Goal: Information Seeking & Learning: Learn about a topic

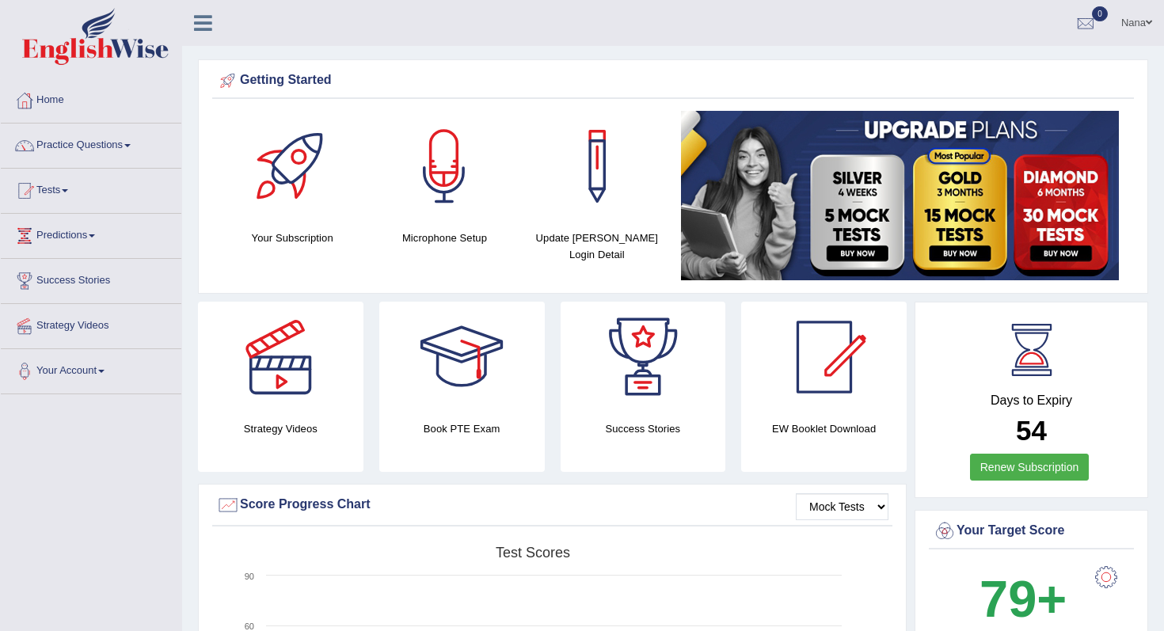
click at [473, 35] on div "Nana Toggle navigation Username: nanayokomatsu Access Type: Online Subscription…" at bounding box center [673, 23] width 982 height 46
click at [71, 198] on link "Tests" at bounding box center [91, 189] width 181 height 40
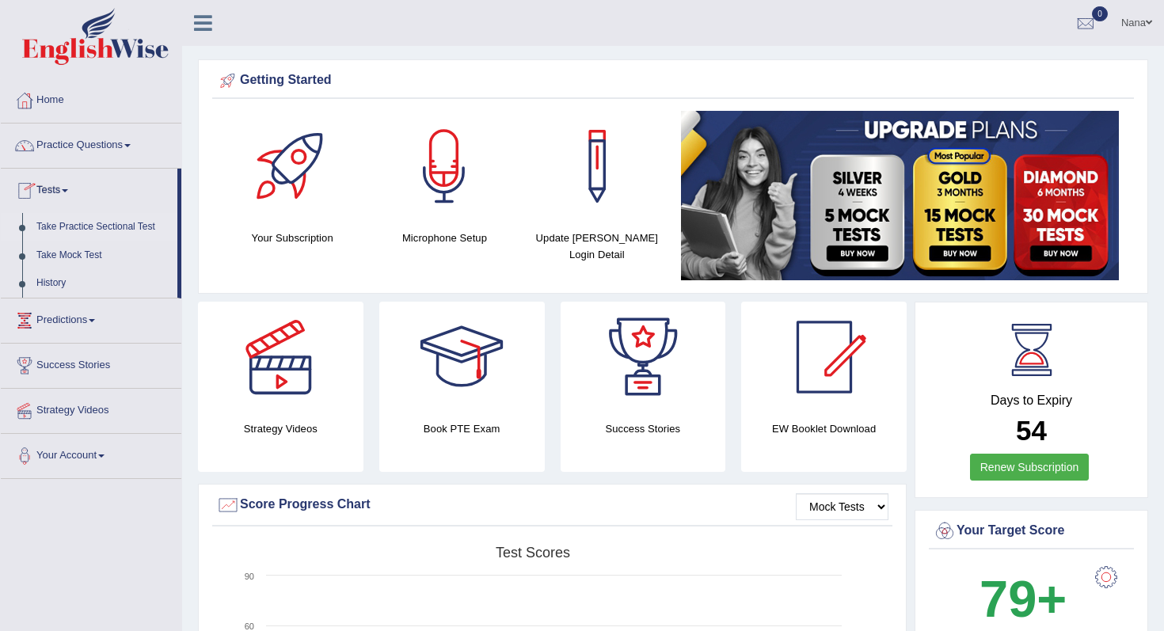
click at [70, 230] on link "Take Practice Sectional Test" at bounding box center [103, 227] width 148 height 29
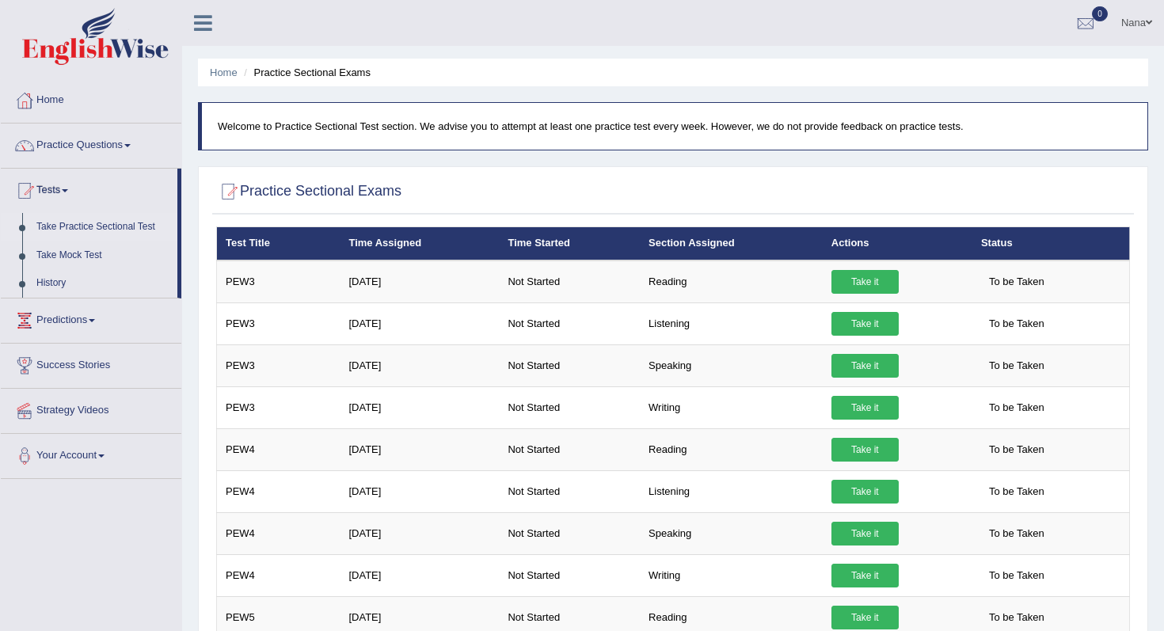
scroll to position [2, 0]
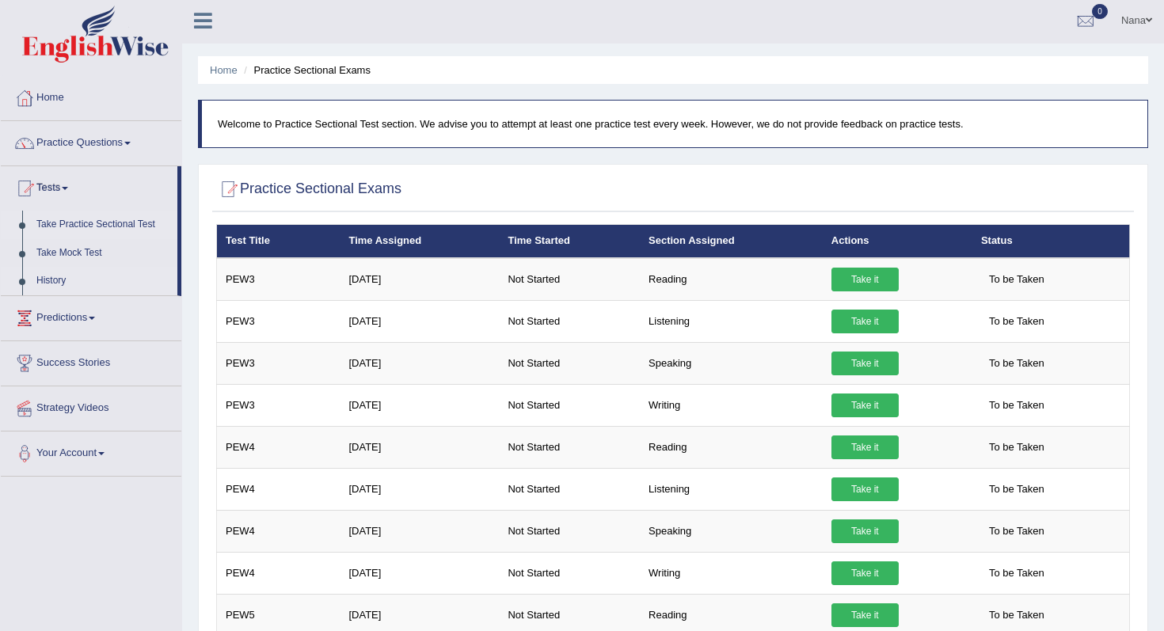
click at [63, 279] on link "History" at bounding box center [103, 281] width 148 height 29
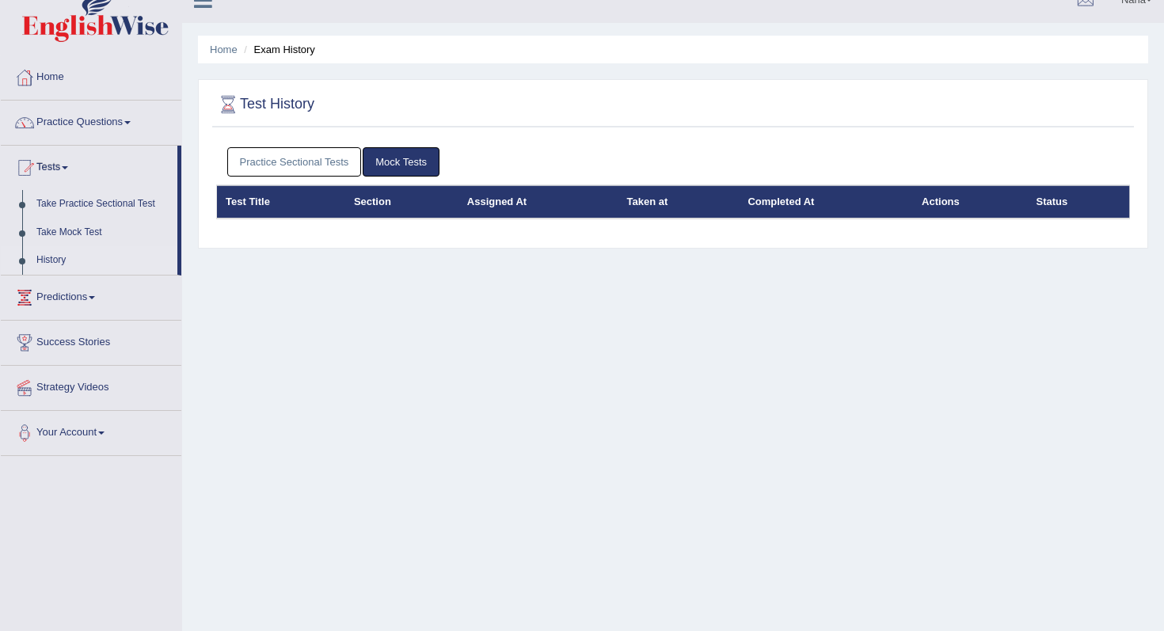
scroll to position [28, 0]
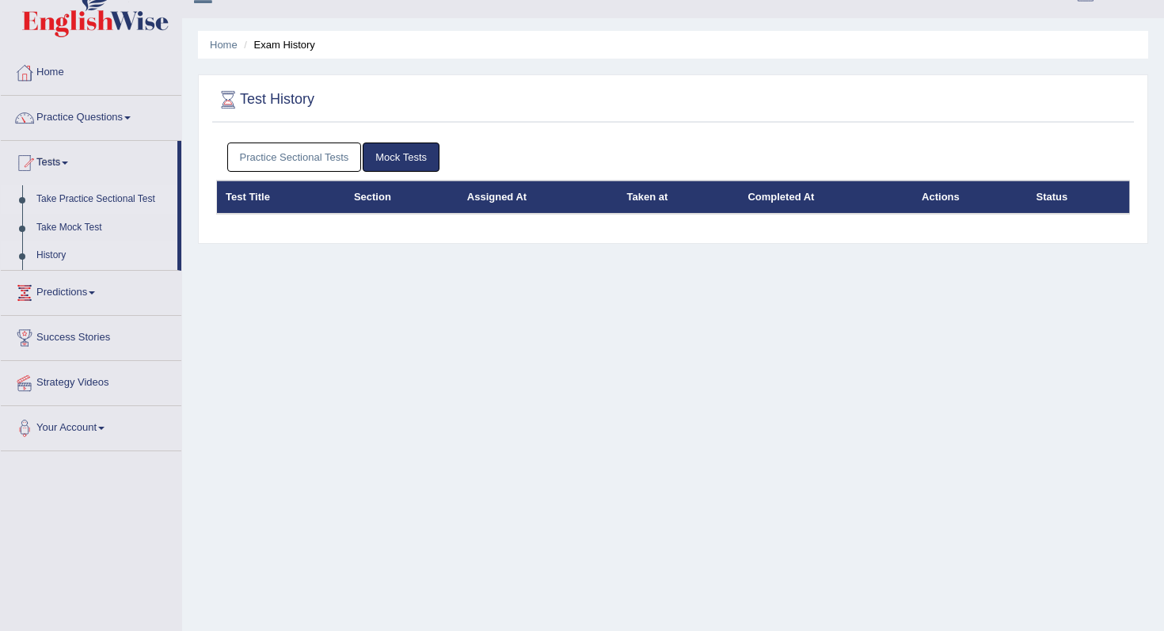
click at [125, 196] on link "Take Practice Sectional Test" at bounding box center [103, 199] width 148 height 29
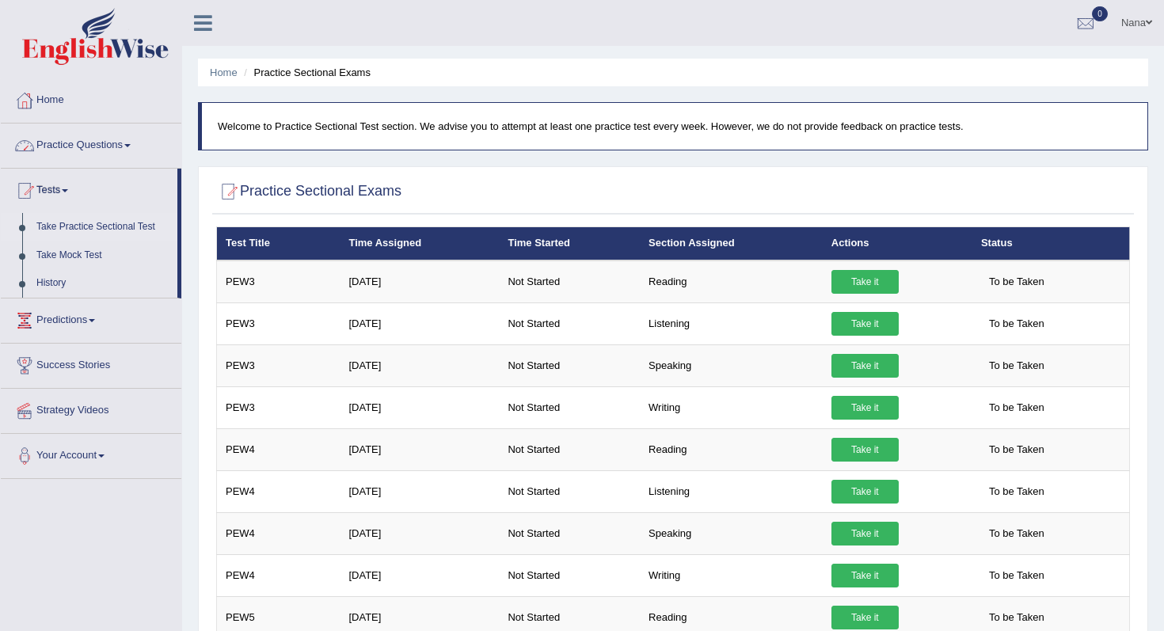
click at [129, 142] on link "Practice Questions" at bounding box center [91, 144] width 181 height 40
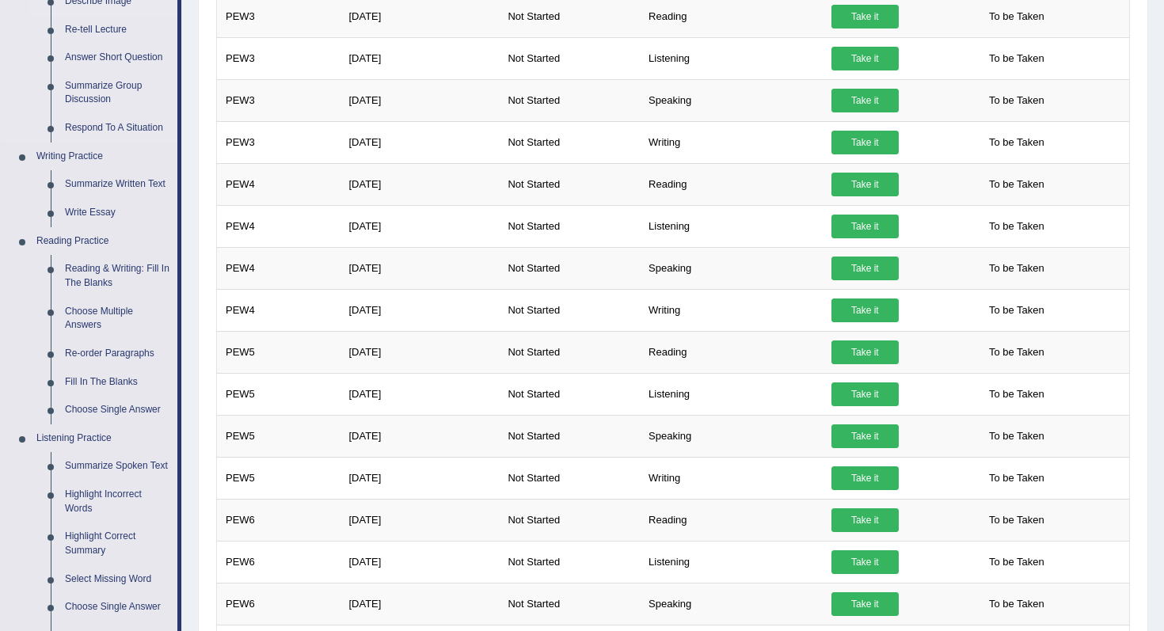
scroll to position [473, 0]
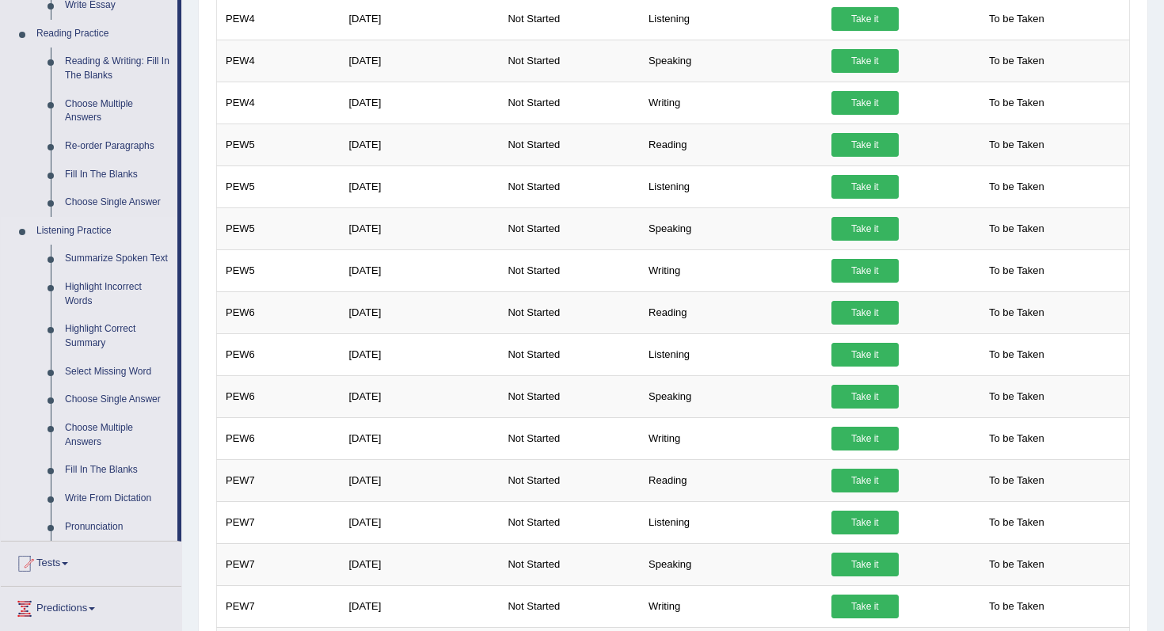
click at [82, 229] on link "Listening Practice" at bounding box center [103, 231] width 148 height 29
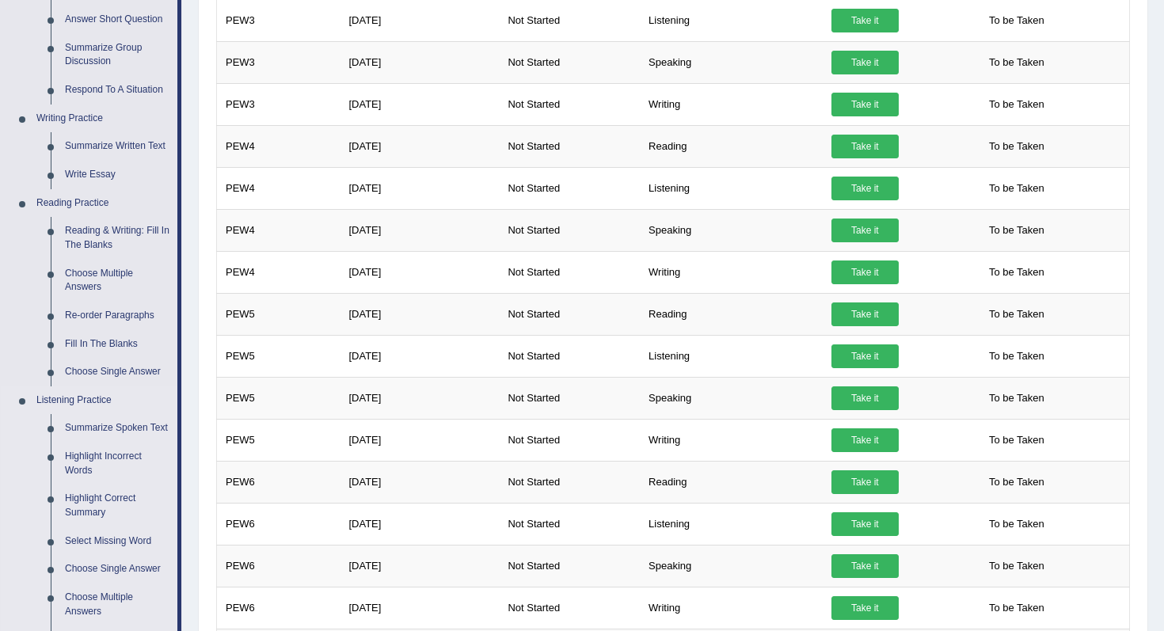
scroll to position [568, 0]
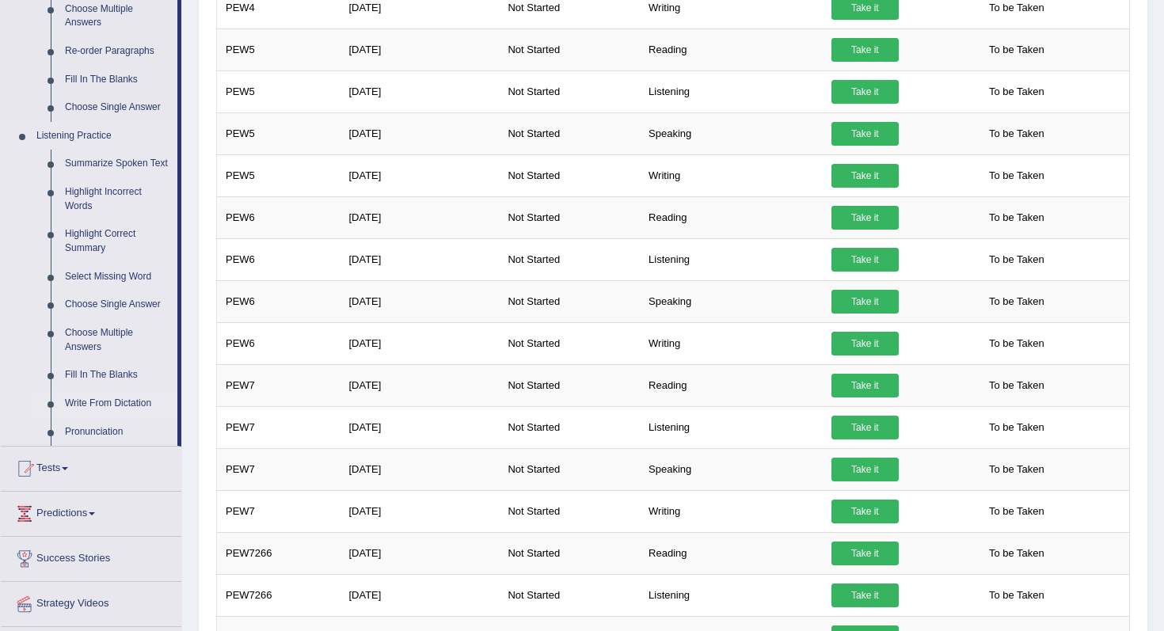
click at [100, 417] on link "Write From Dictation" at bounding box center [118, 404] width 120 height 29
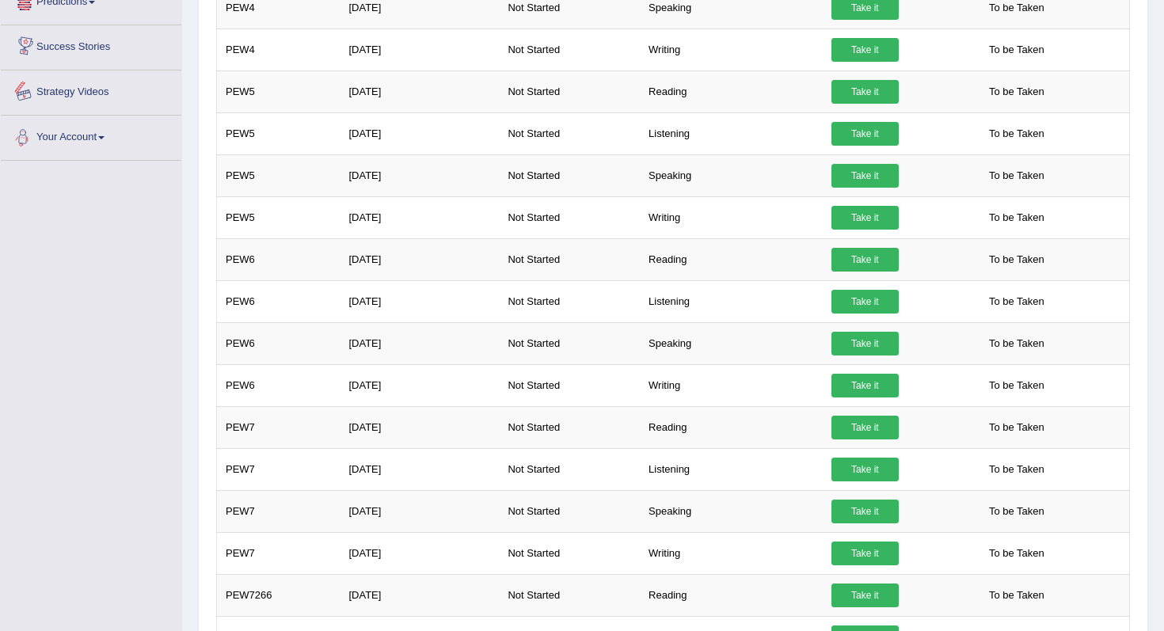
scroll to position [629, 0]
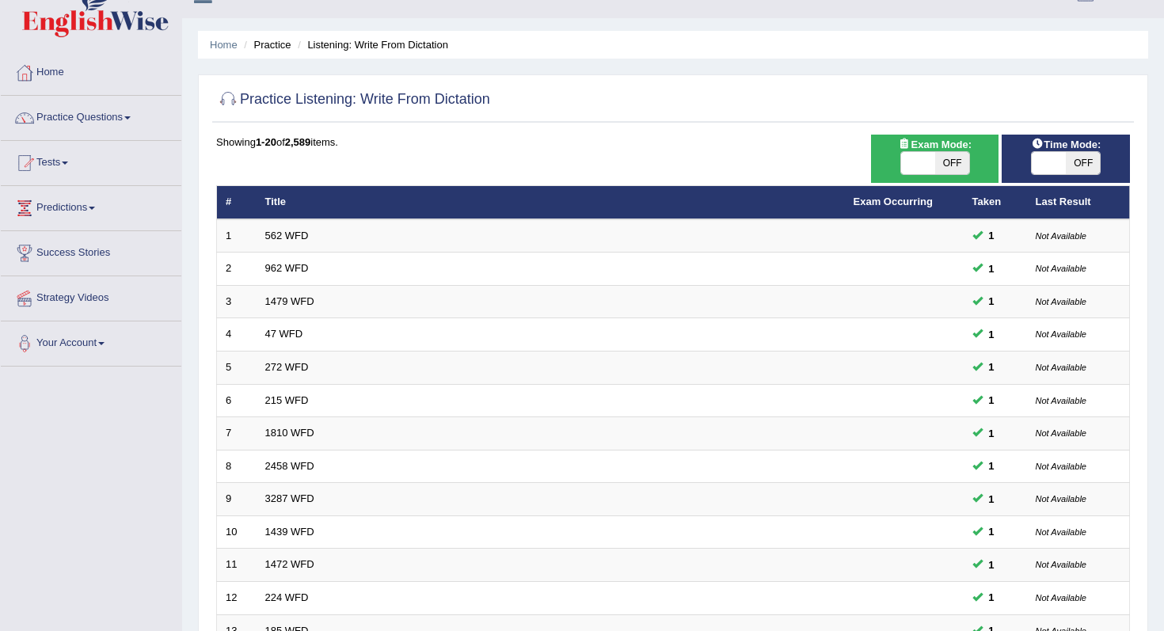
scroll to position [29, 0]
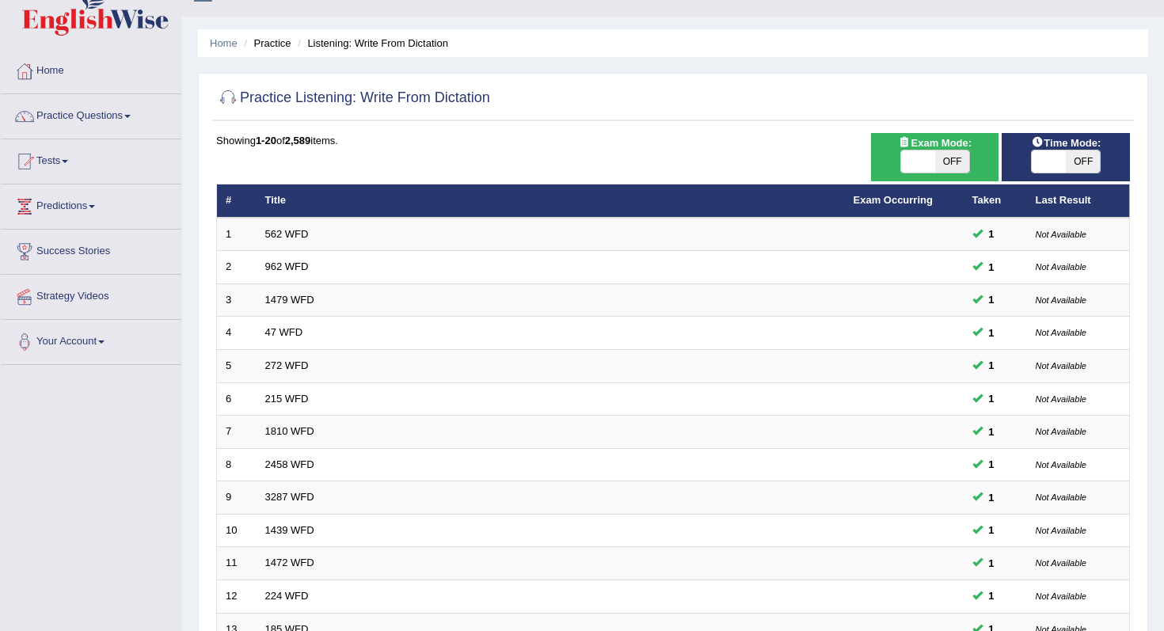
click at [929, 163] on span at bounding box center [918, 161] width 34 height 22
checkbox input "true"
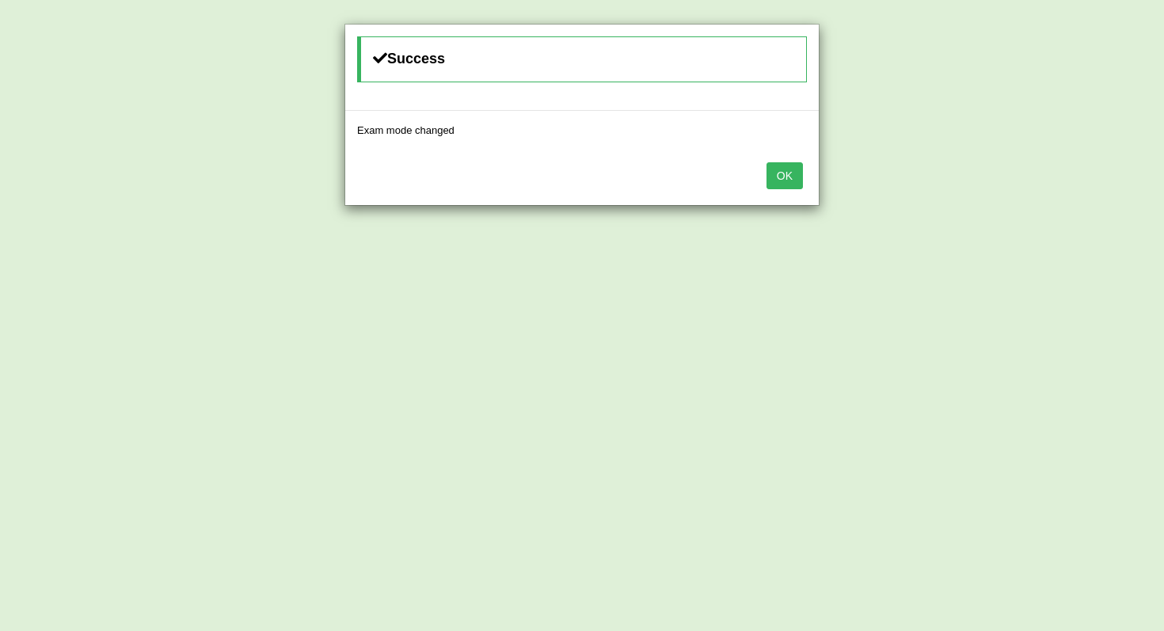
click at [789, 173] on button "OK" at bounding box center [785, 175] width 36 height 27
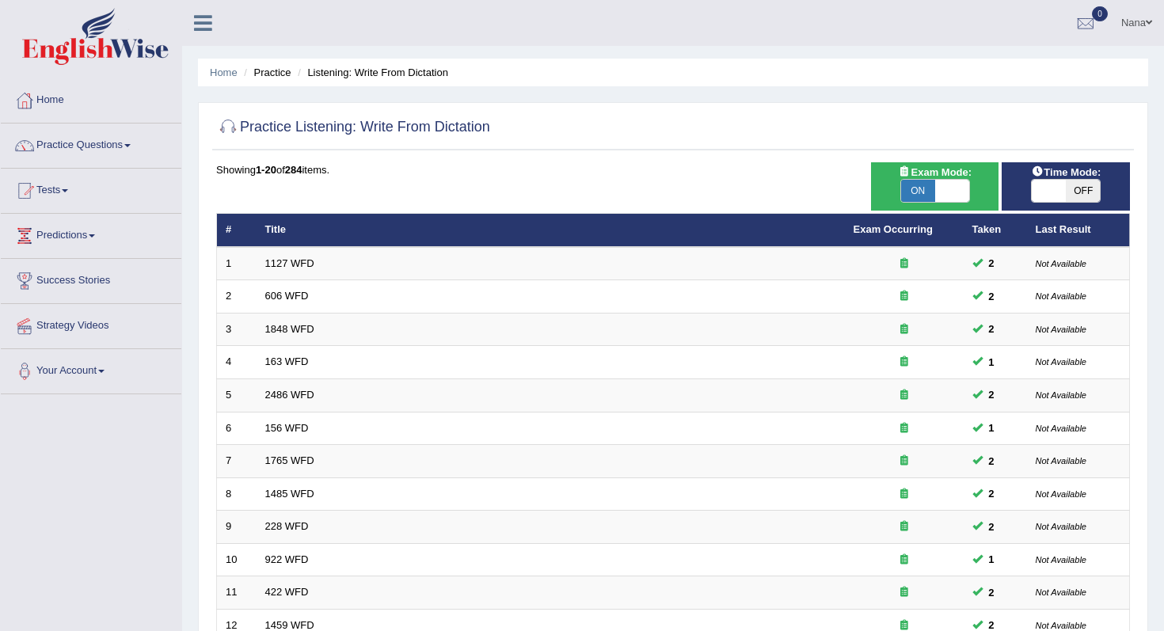
click at [931, 190] on span "ON" at bounding box center [918, 191] width 34 height 22
checkbox input "false"
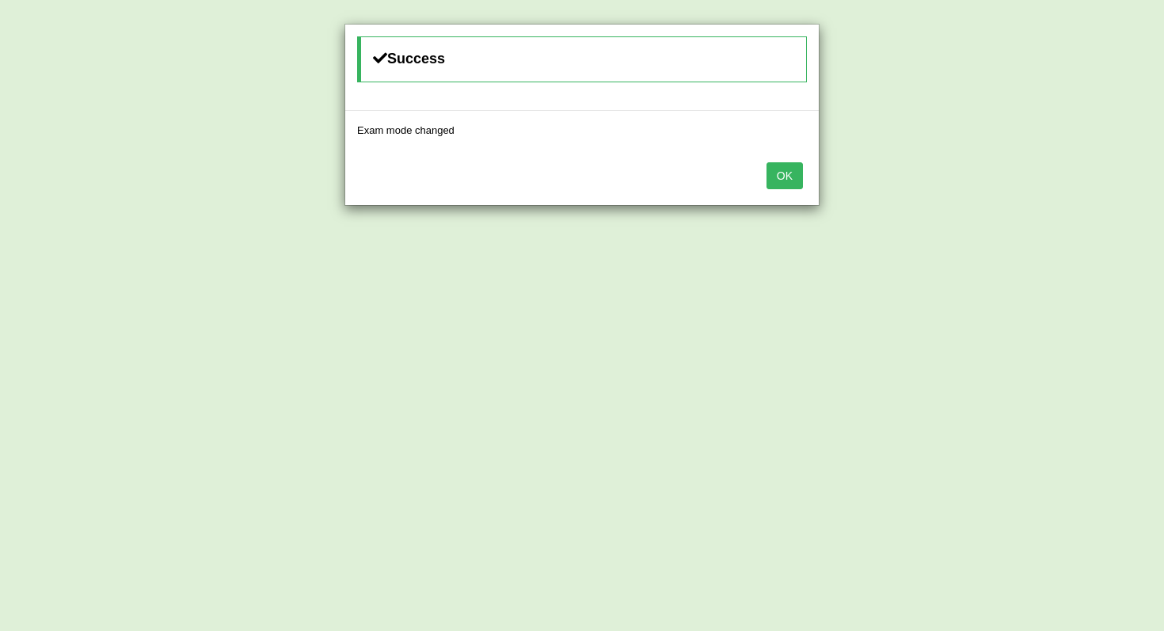
click at [781, 177] on button "OK" at bounding box center [785, 175] width 36 height 27
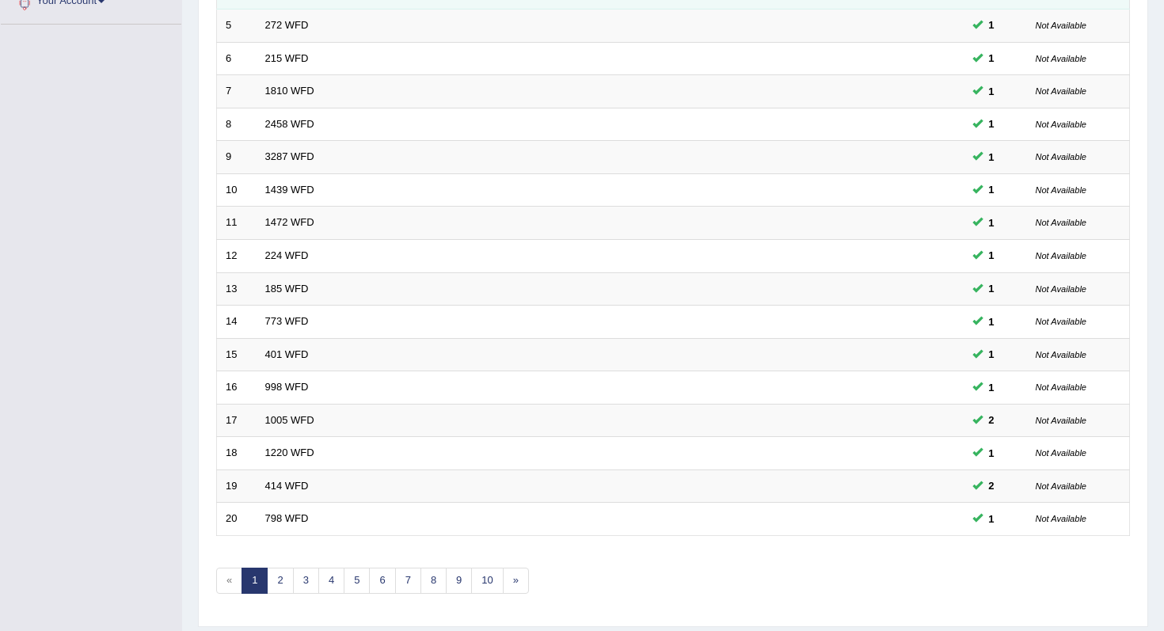
scroll to position [372, 0]
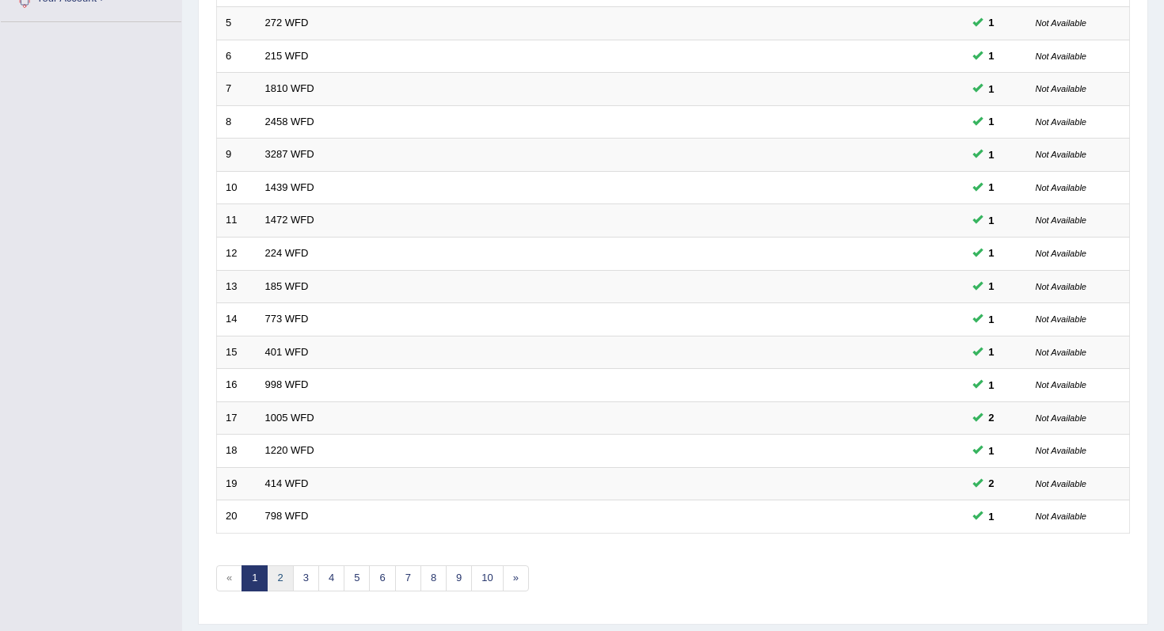
click at [276, 579] on link "2" at bounding box center [280, 578] width 26 height 26
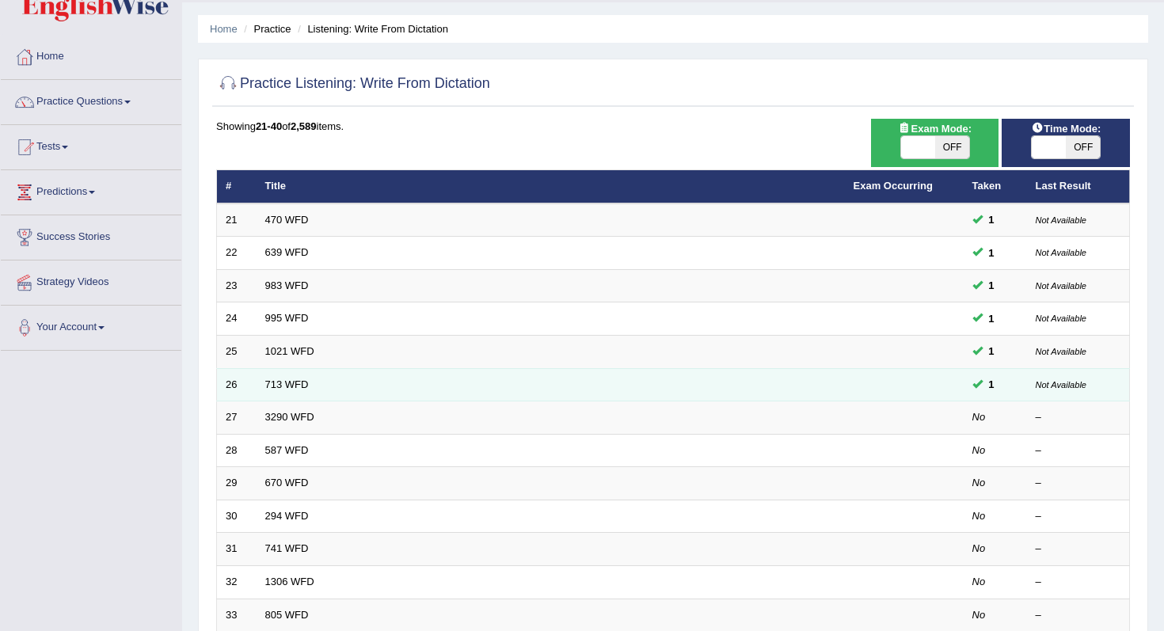
scroll to position [45, 0]
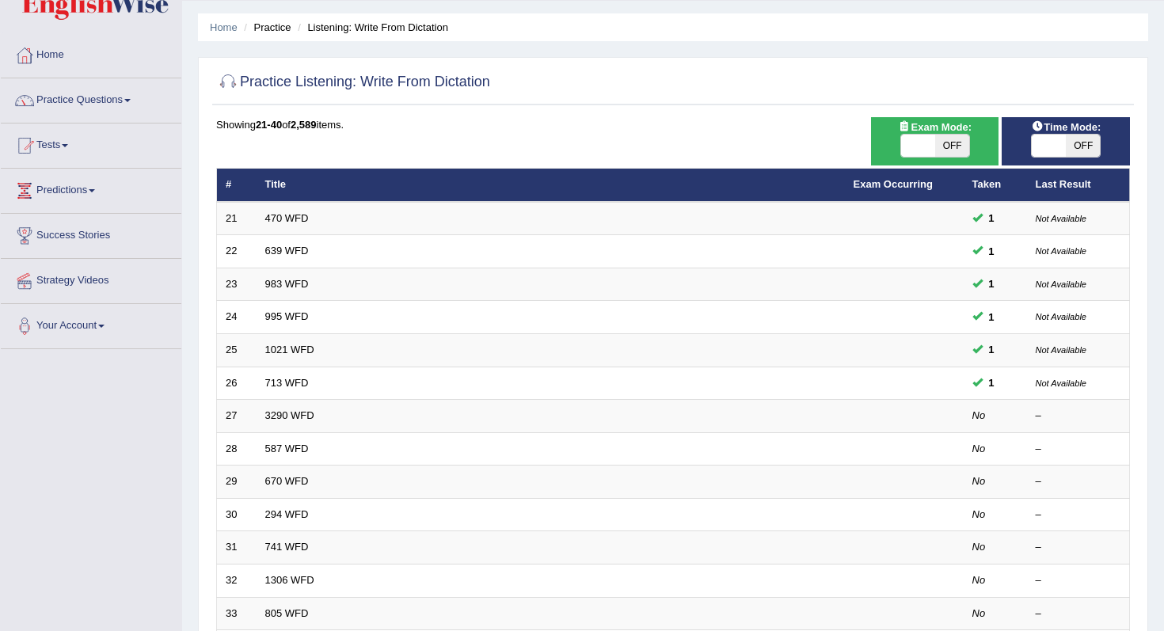
click at [1070, 139] on span "OFF" at bounding box center [1083, 146] width 34 height 22
checkbox input "true"
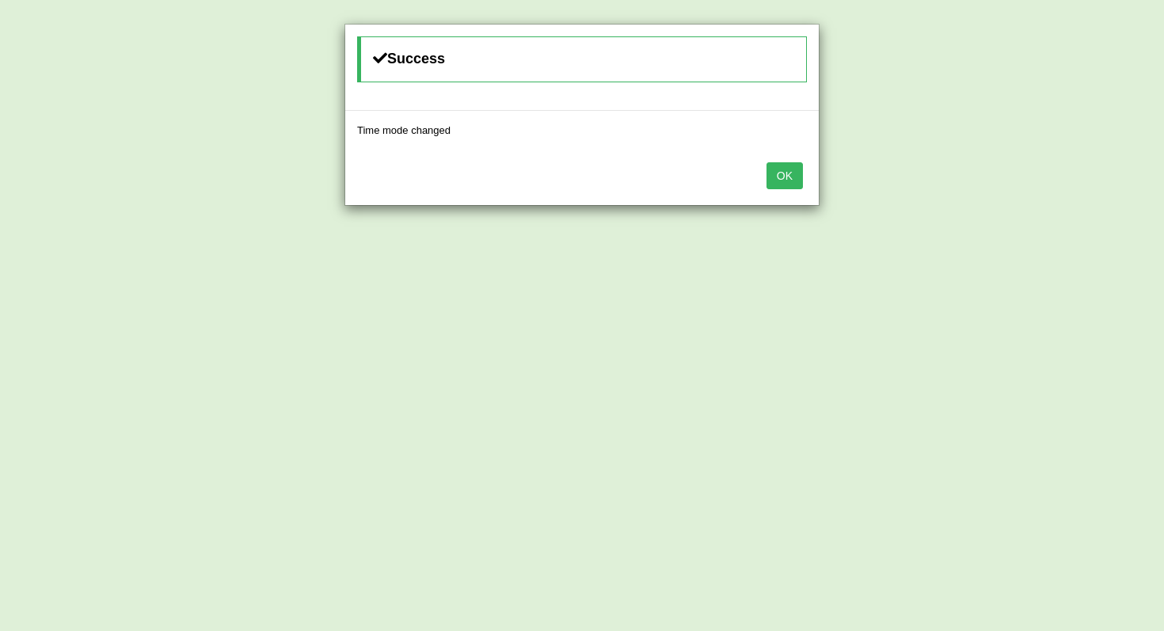
click at [774, 177] on button "OK" at bounding box center [785, 175] width 36 height 27
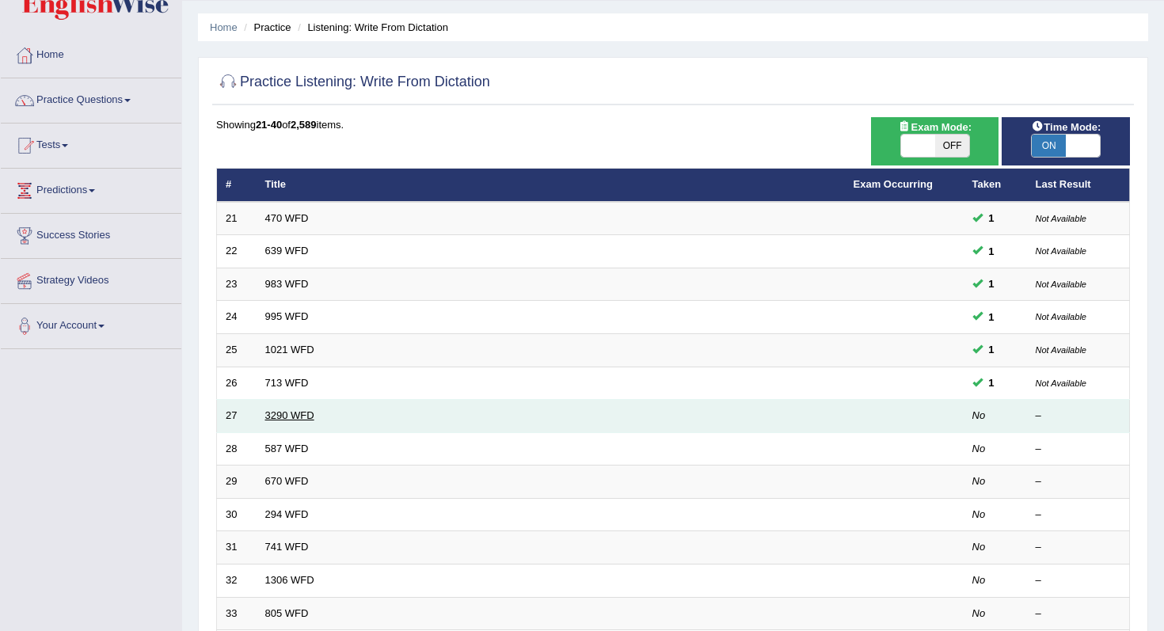
click at [277, 414] on link "3290 WFD" at bounding box center [289, 415] width 49 height 12
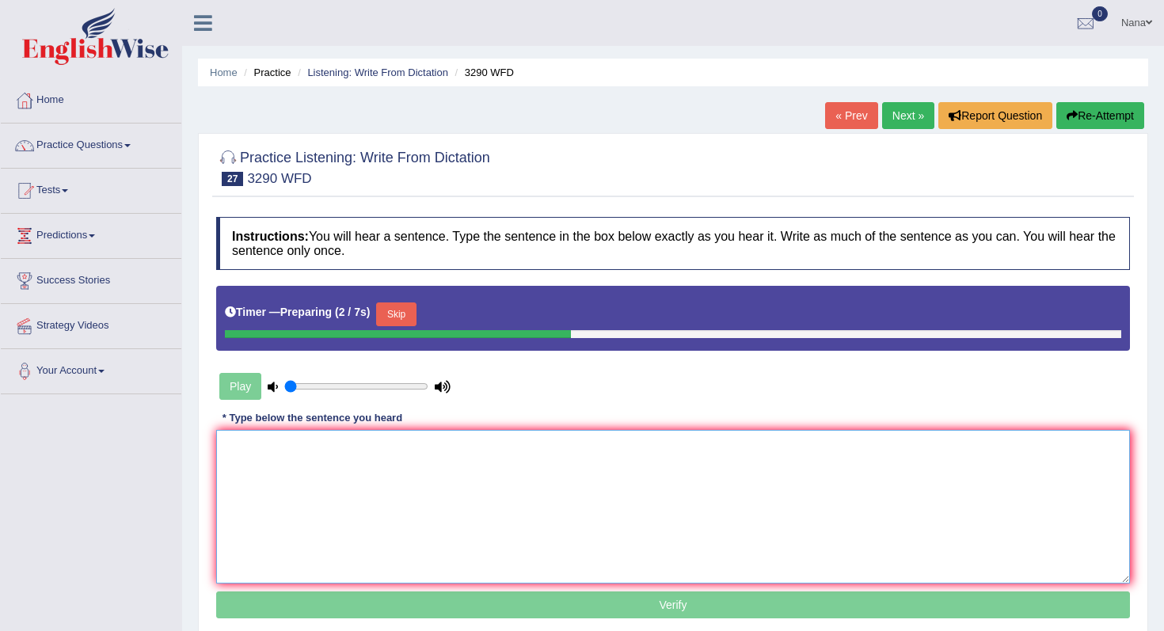
click at [377, 507] on textarea at bounding box center [673, 507] width 914 height 154
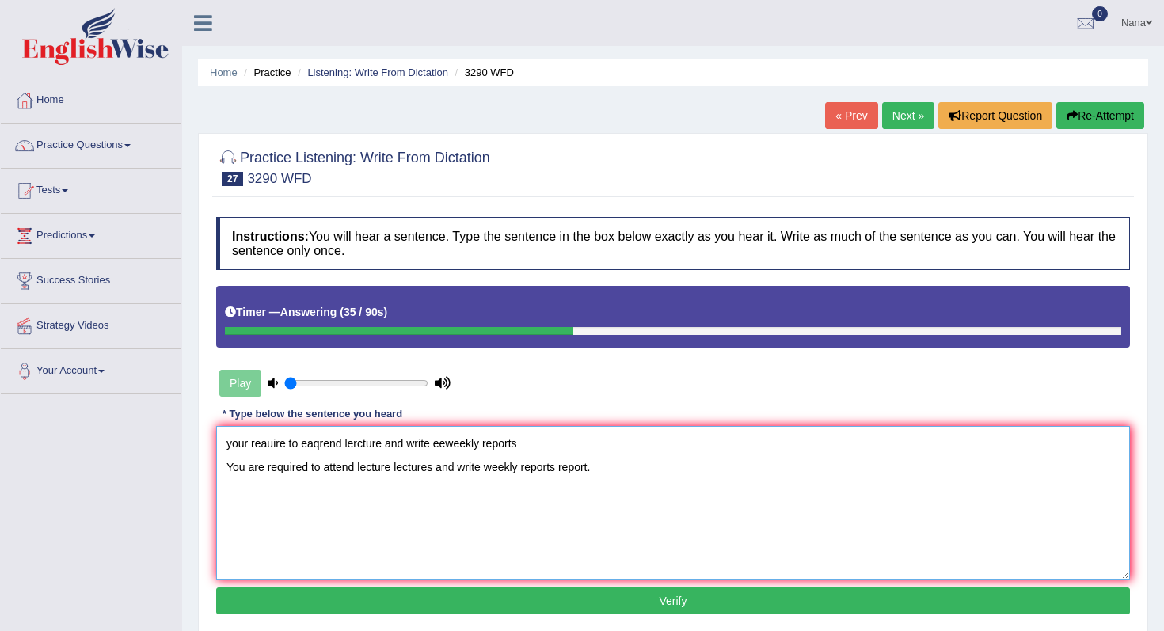
click at [458, 470] on textarea "your reauire to eaqrend lercture and write eeweekly reports You are required to…" at bounding box center [673, 503] width 914 height 154
click at [458, 450] on textarea "your reauire to eaqrend lercture and write eeweekly reports You are required to…" at bounding box center [673, 503] width 914 height 154
type textarea "You are required to attend lecture lectures and a the write weekly reports repo…"
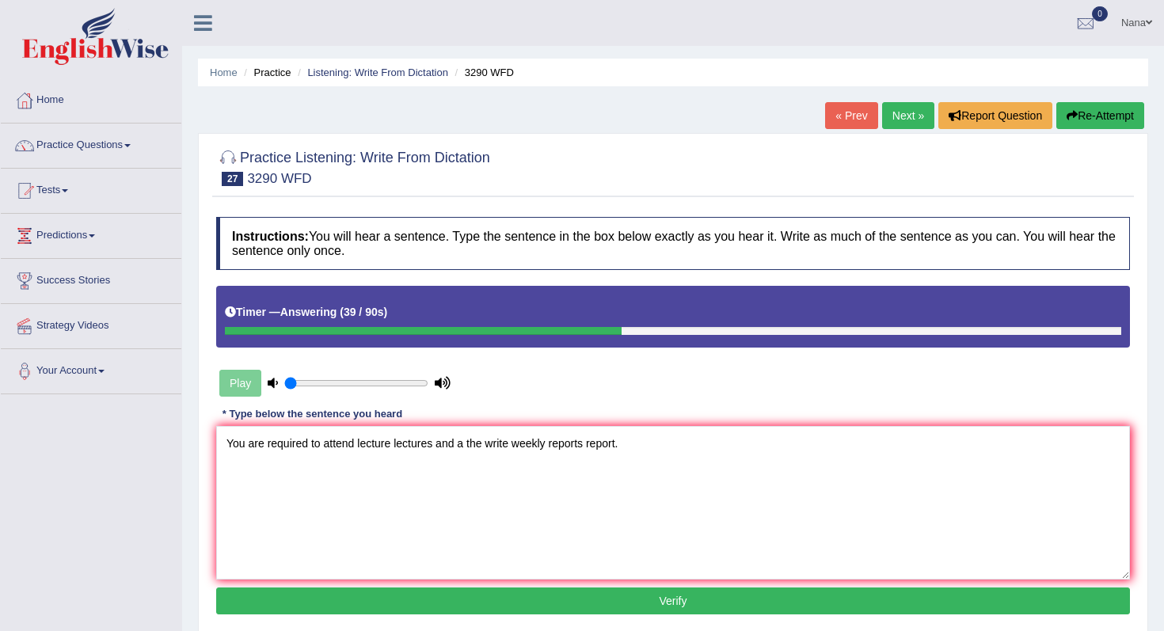
click at [545, 590] on button "Verify" at bounding box center [673, 601] width 914 height 27
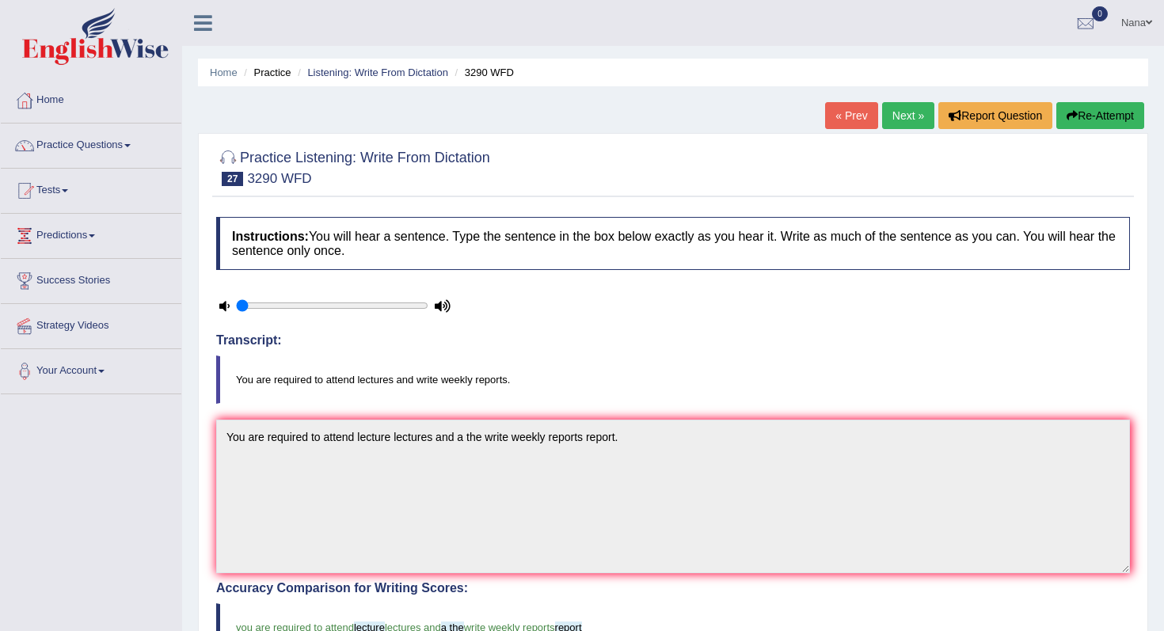
click at [892, 125] on link "Next »" at bounding box center [908, 115] width 52 height 27
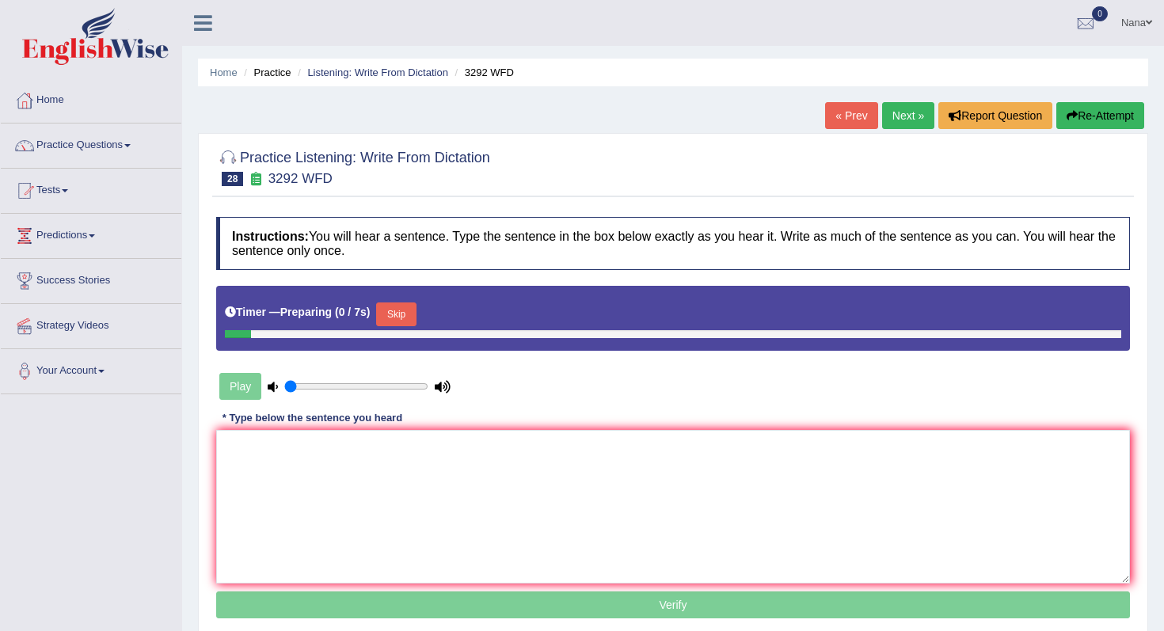
click at [487, 493] on textarea at bounding box center [673, 507] width 914 height 154
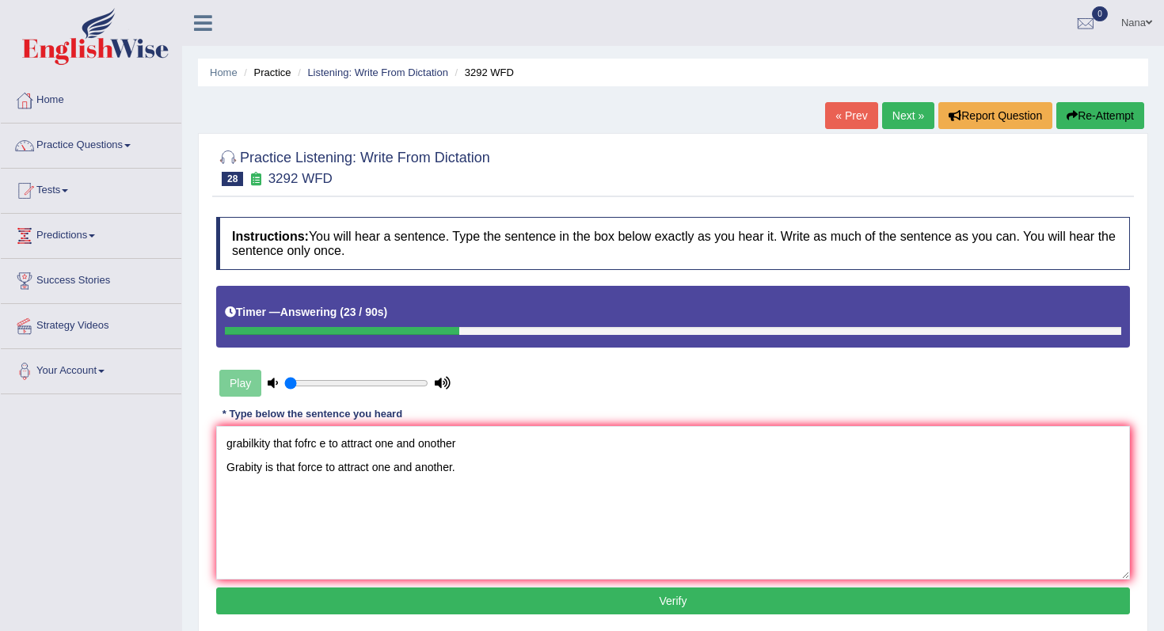
click at [449, 447] on textarea "grabilkity that fofrc e to attract one and onother Grabity is that force to att…" at bounding box center [673, 503] width 914 height 154
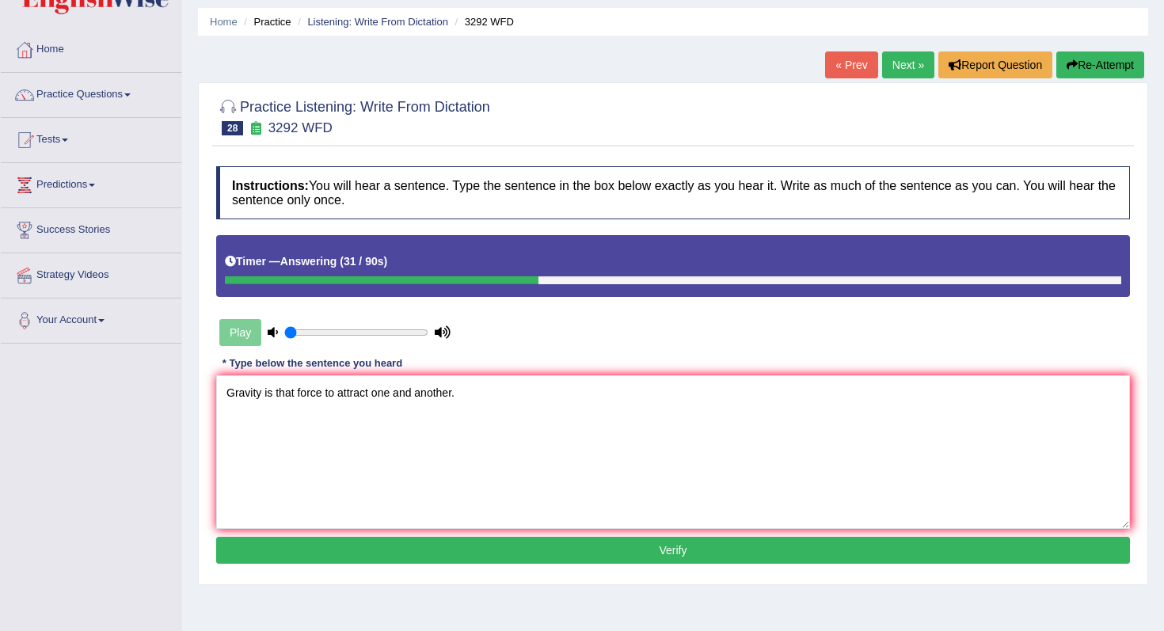
scroll to position [54, 0]
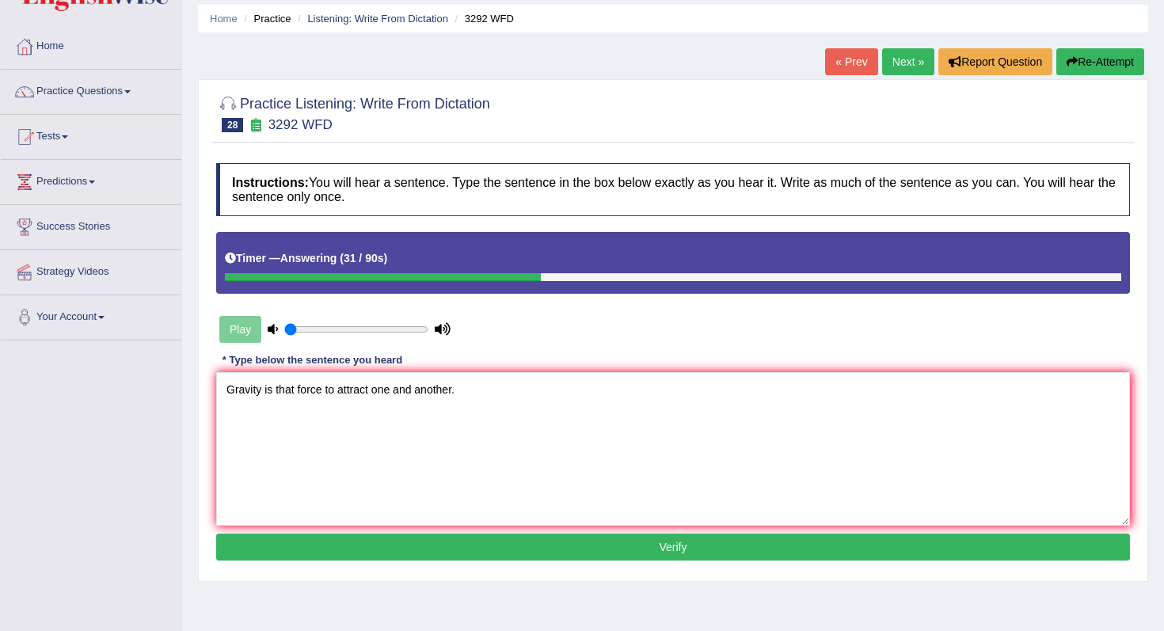
type textarea "Gravity is that force to attract one and another."
click at [302, 542] on button "Verify" at bounding box center [673, 547] width 914 height 27
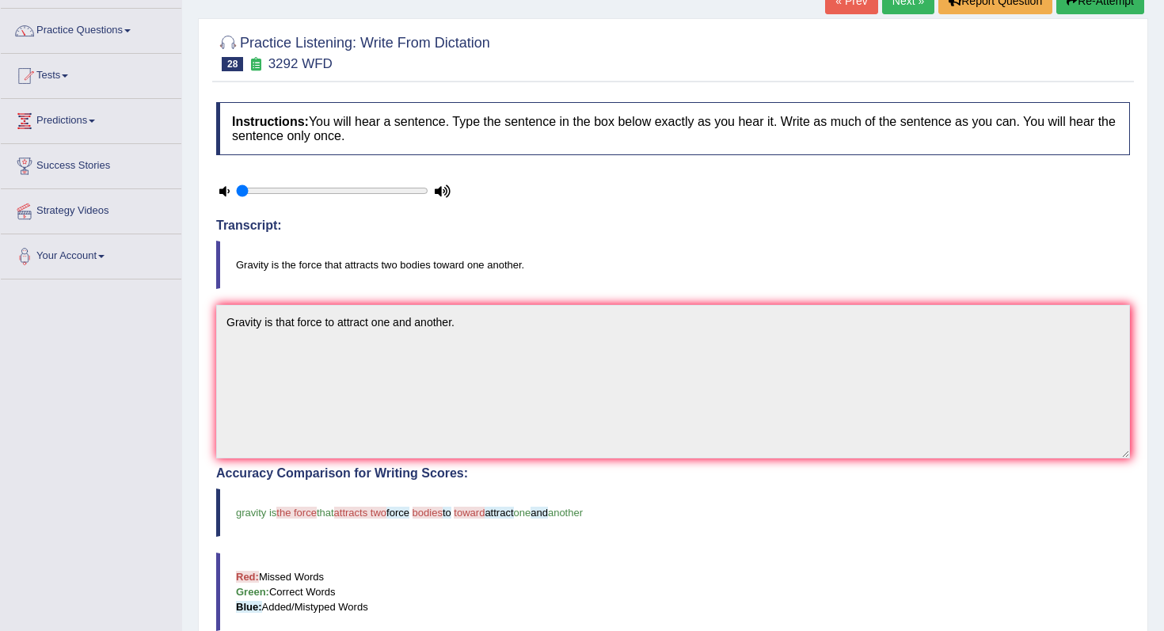
scroll to position [64, 0]
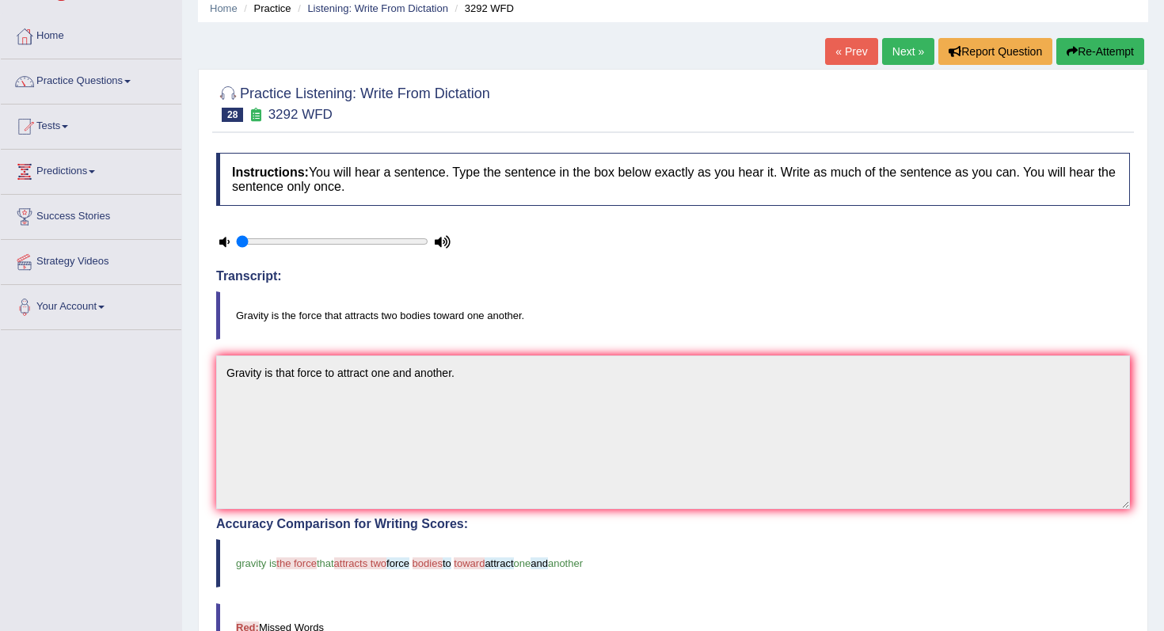
click at [907, 55] on link "Next »" at bounding box center [908, 51] width 52 height 27
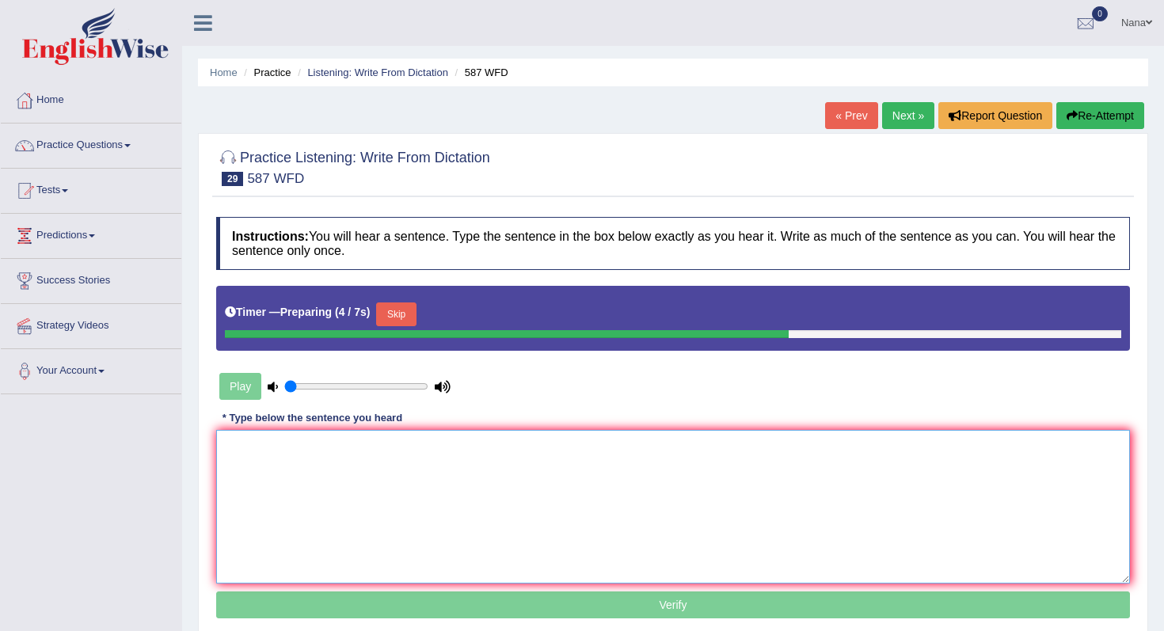
click at [744, 446] on textarea at bounding box center [673, 507] width 914 height 154
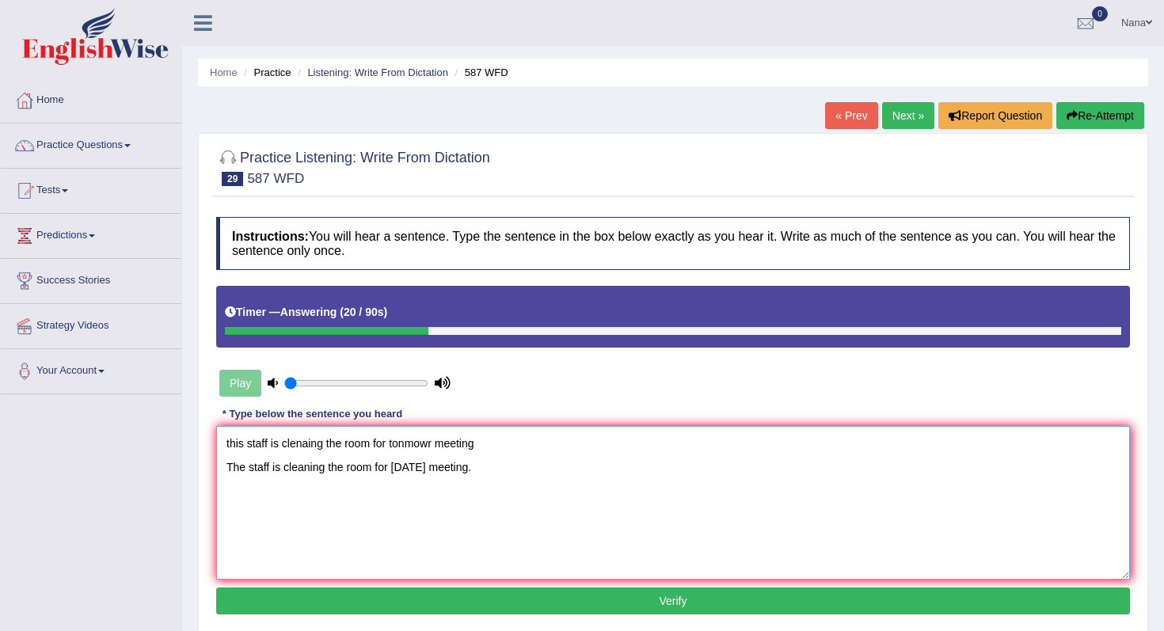
click at [450, 429] on textarea "this staff is clenaing the room for tonmowr meeting The staff is cleaning the r…" at bounding box center [673, 503] width 914 height 154
type textarea "The staff is cleaning the room for tomorrow's meeting."
click at [401, 605] on button "Verify" at bounding box center [673, 601] width 914 height 27
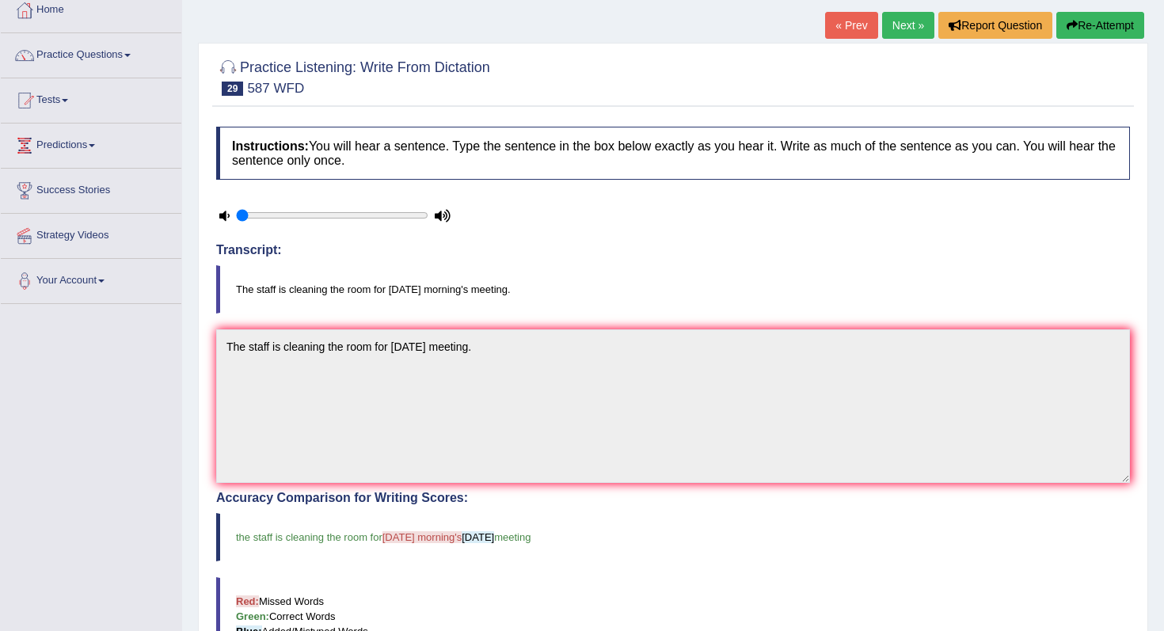
scroll to position [44, 0]
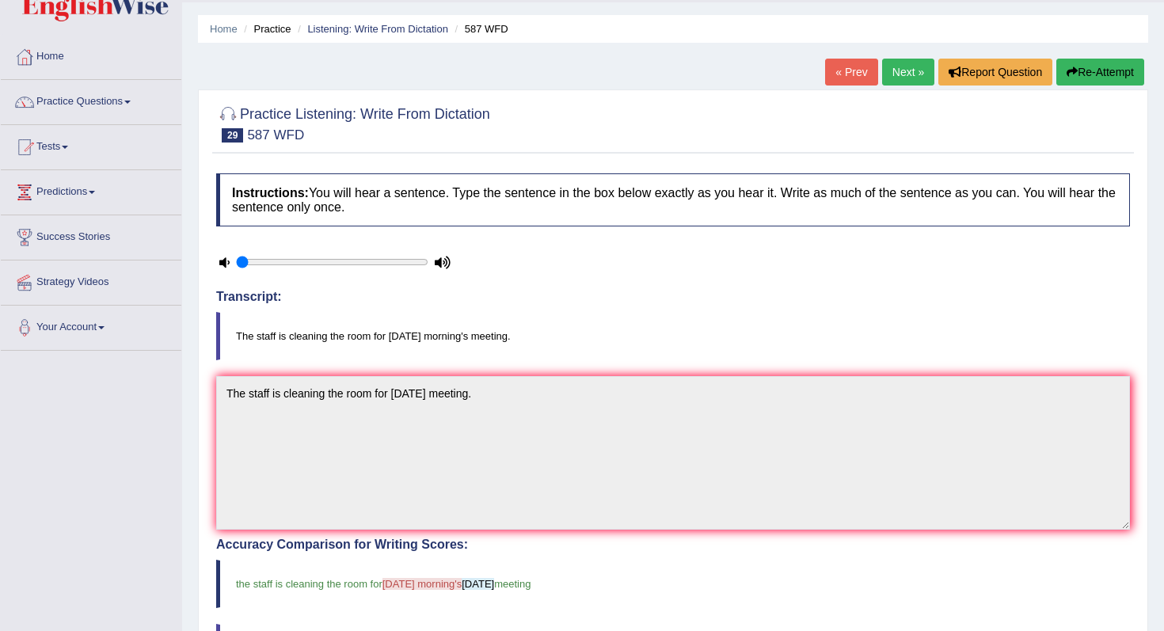
click at [894, 86] on div "« Prev Next » Report Question Re-Attempt" at bounding box center [986, 74] width 323 height 31
click at [899, 81] on link "Next »" at bounding box center [908, 72] width 52 height 27
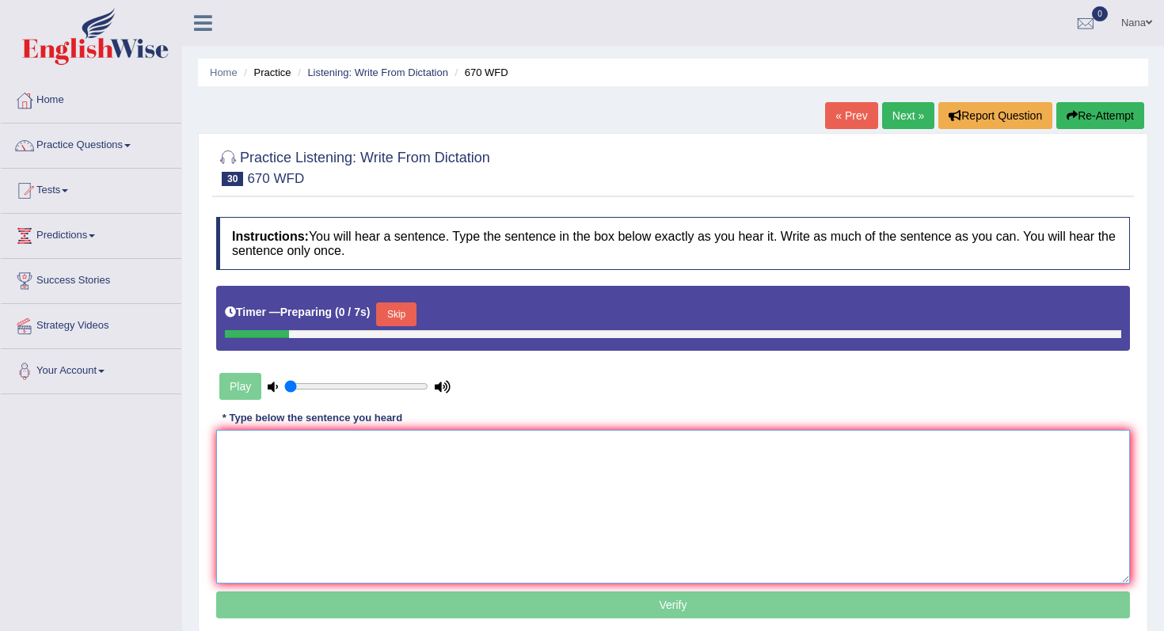
click at [783, 462] on textarea at bounding box center [673, 507] width 914 height 154
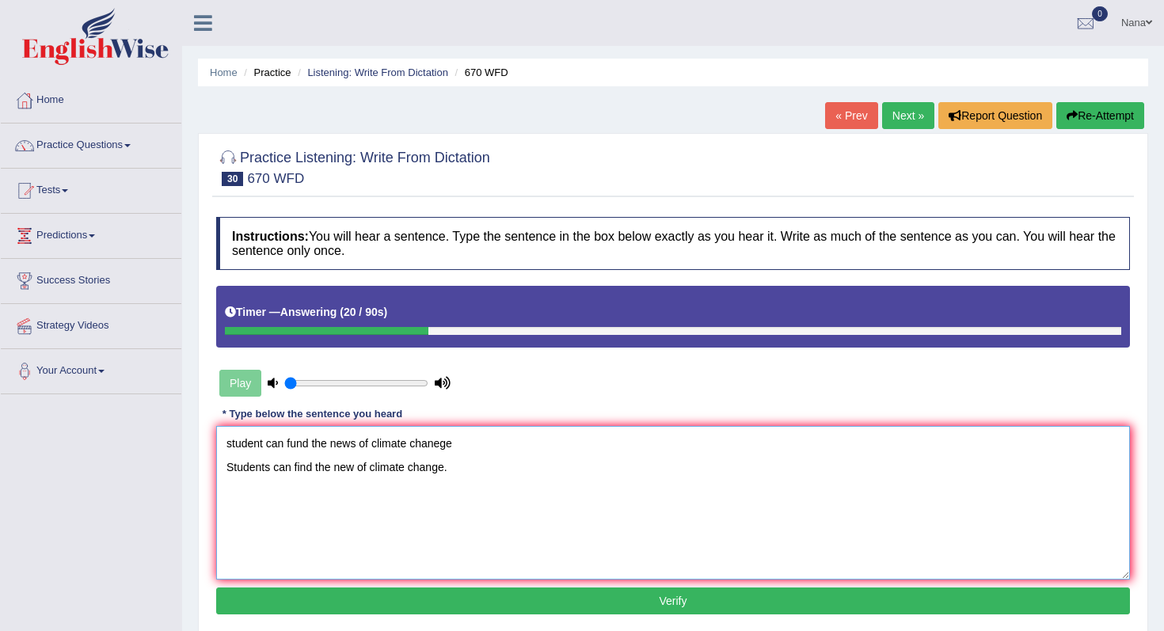
click at [364, 442] on textarea "student can fund the news of climate chanege Students can find the new of clima…" at bounding box center [673, 503] width 914 height 154
click at [351, 443] on textarea "Students can find the new of climate change." at bounding box center [673, 503] width 914 height 154
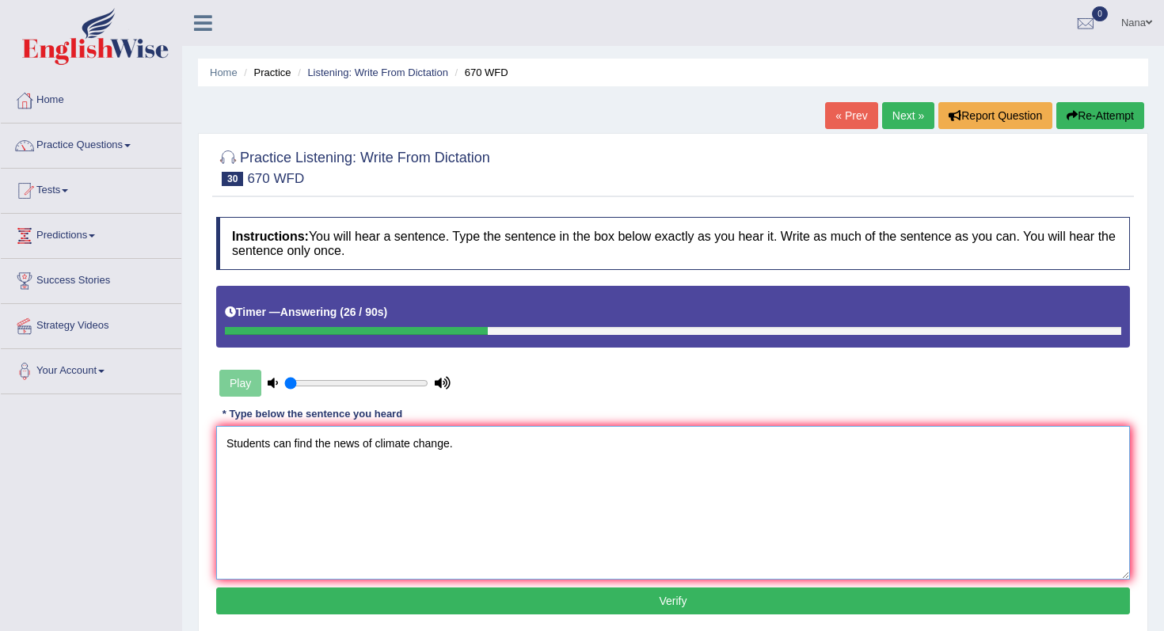
type textarea "Students can find the news of climate change."
click at [397, 622] on div "Instructions: You will hear a sentence. Type the sentence in the box below exac…" at bounding box center [673, 418] width 922 height 418
click at [398, 607] on button "Verify" at bounding box center [673, 601] width 914 height 27
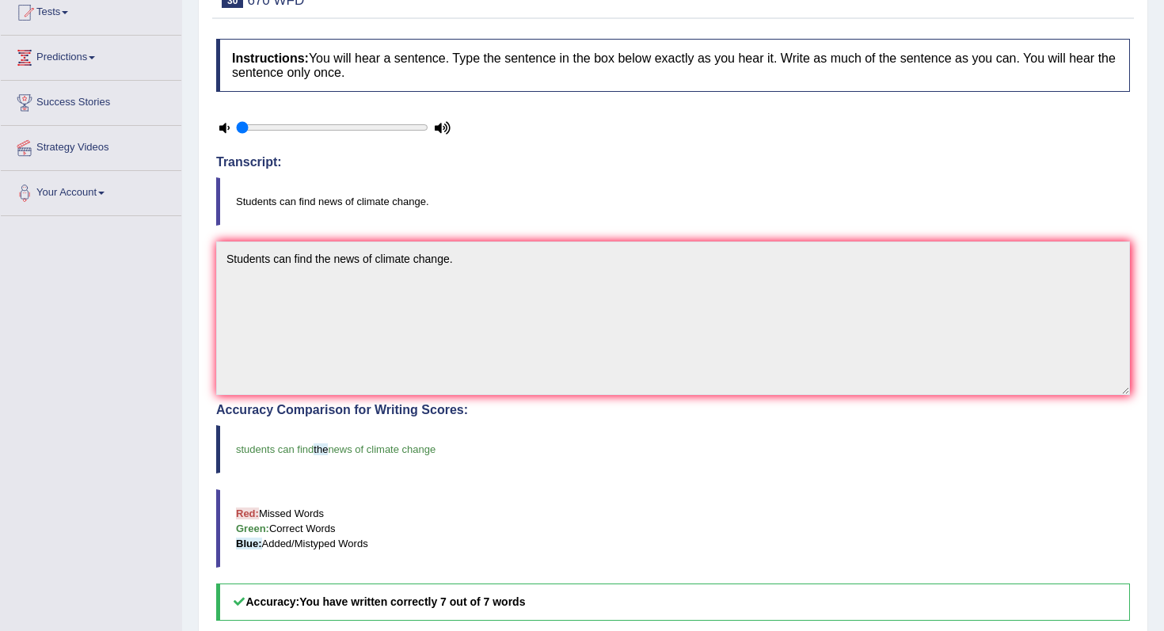
scroll to position [49, 0]
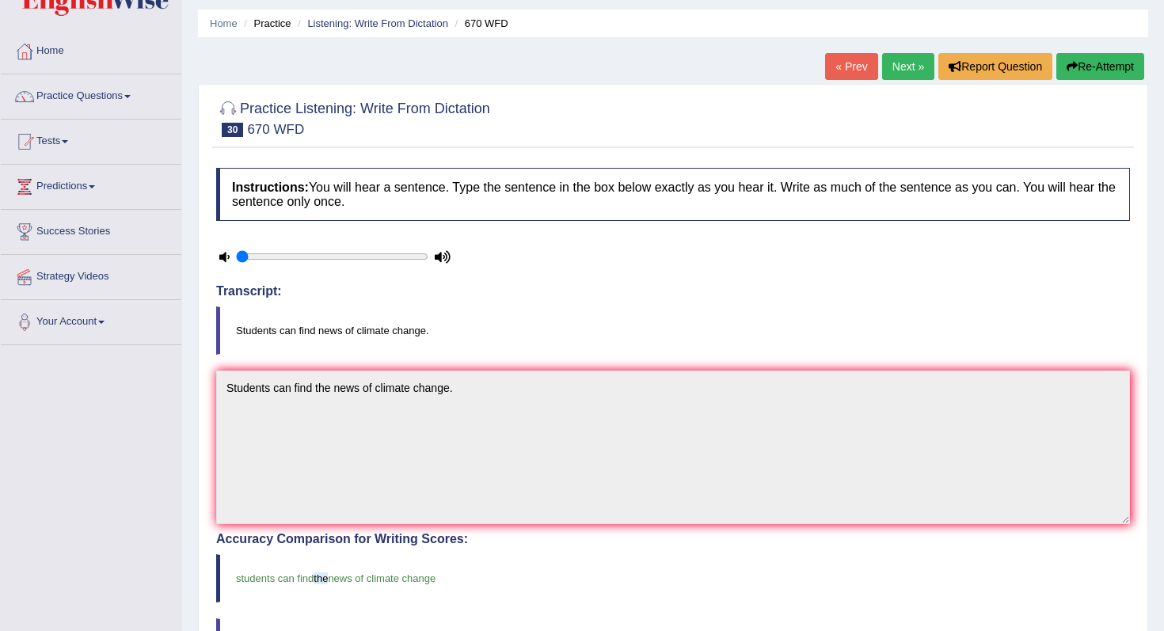
click at [889, 69] on link "Next »" at bounding box center [908, 66] width 52 height 27
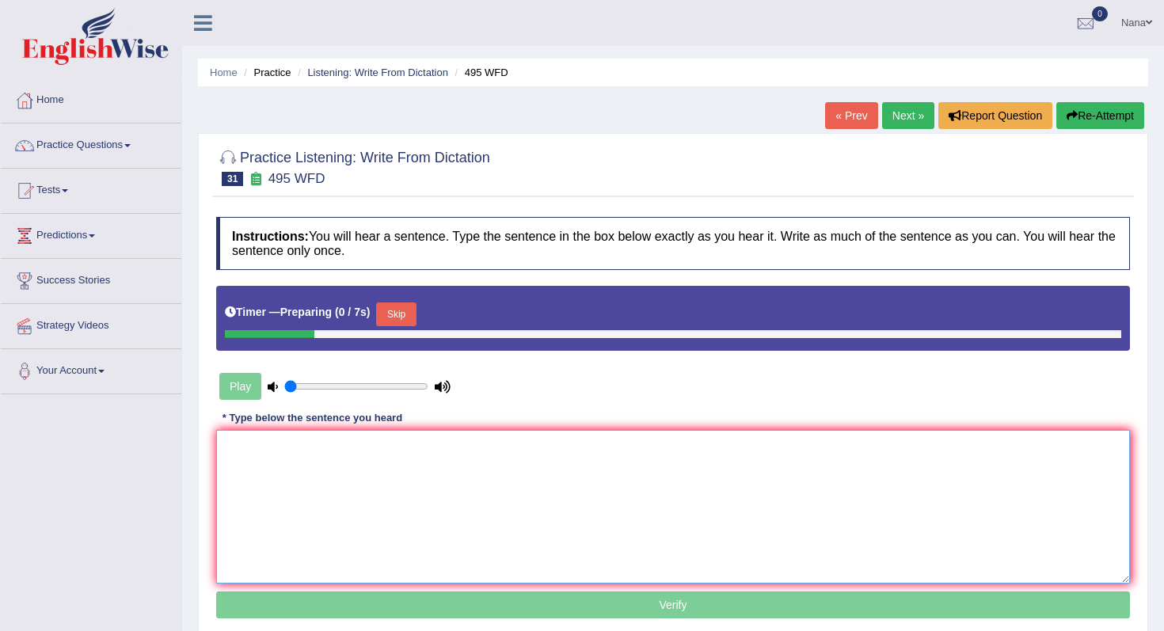
click at [689, 447] on textarea at bounding box center [673, 507] width 914 height 154
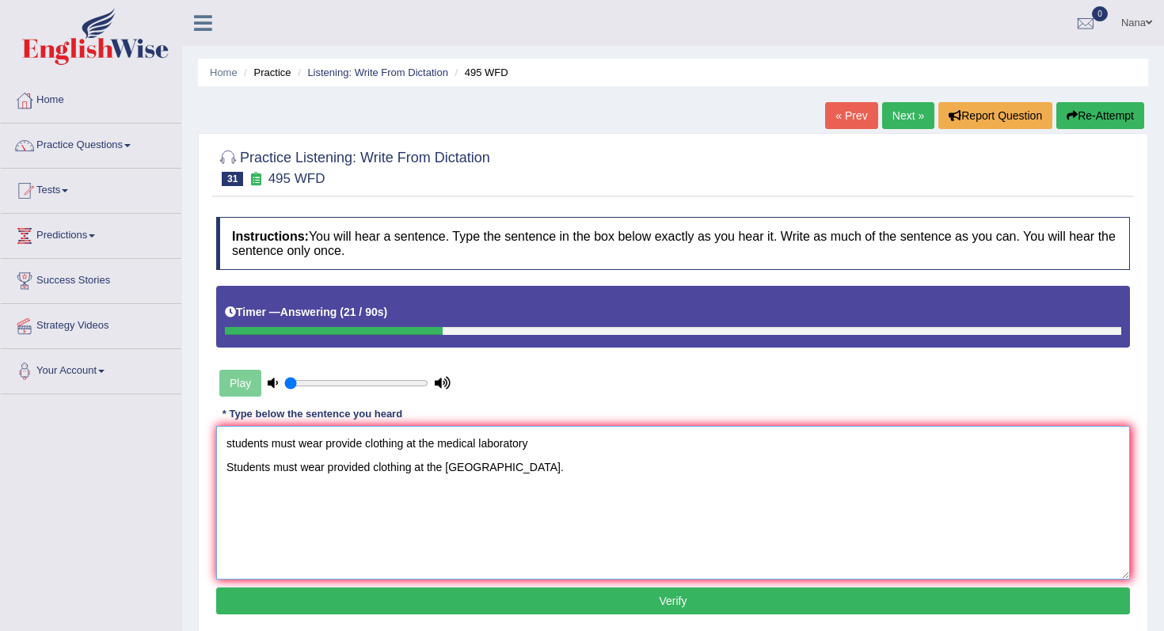
click at [439, 441] on textarea "students must wear provide clothing at the medical laboratory Students must wea…" at bounding box center [673, 503] width 914 height 154
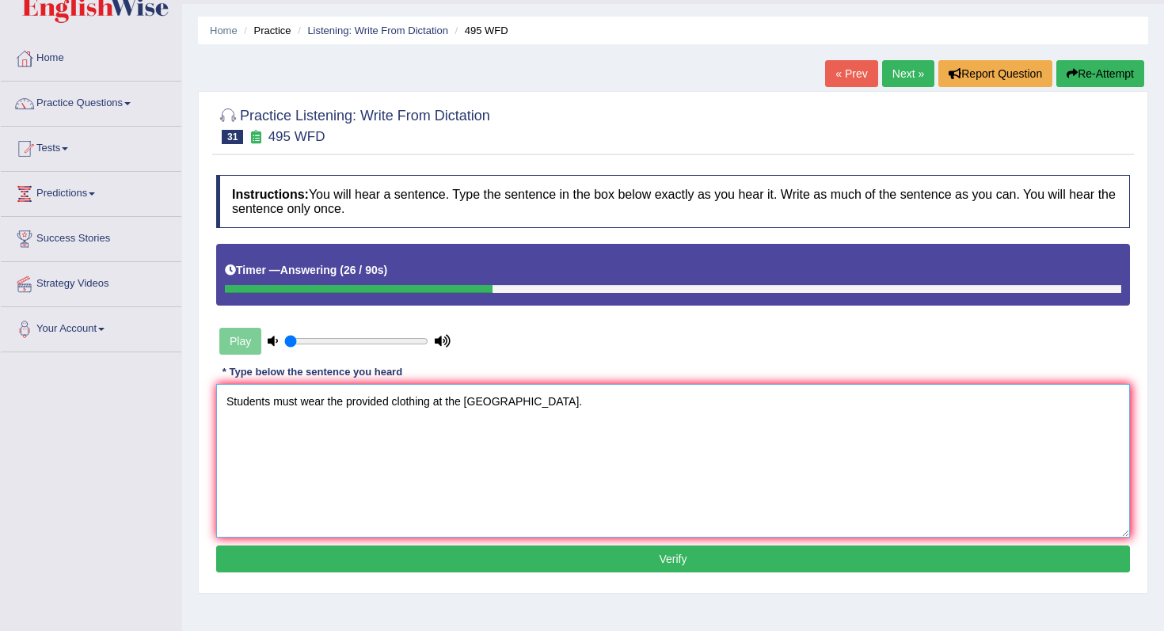
scroll to position [82, 0]
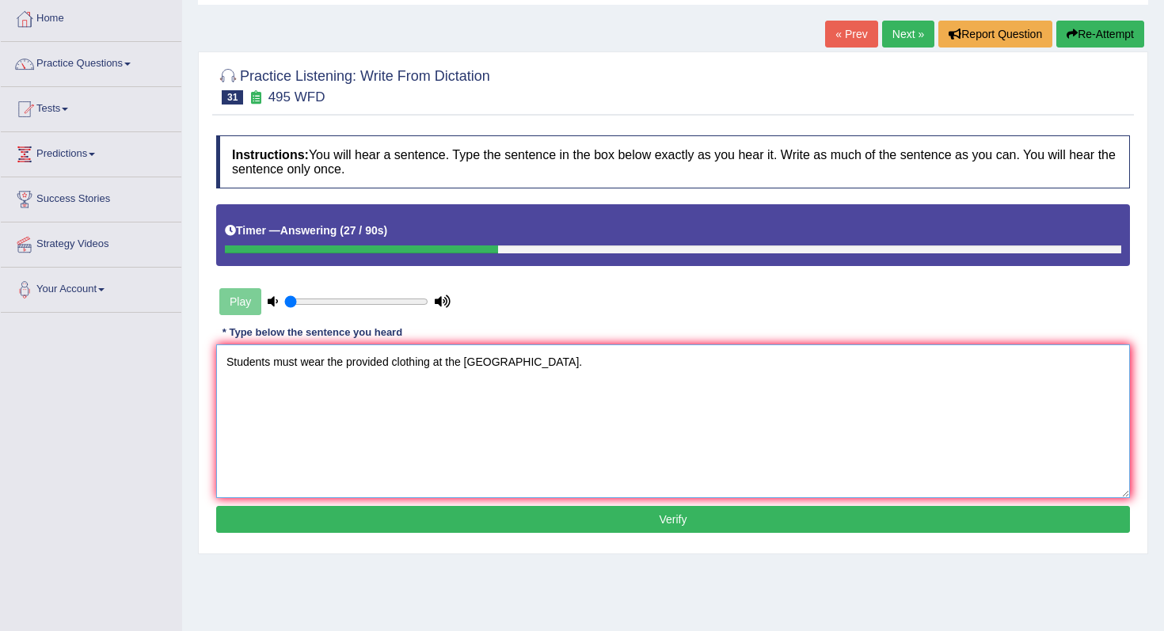
type textarea "Students must wear the provided clothing at the [GEOGRAPHIC_DATA]."
click at [341, 527] on button "Verify" at bounding box center [673, 519] width 914 height 27
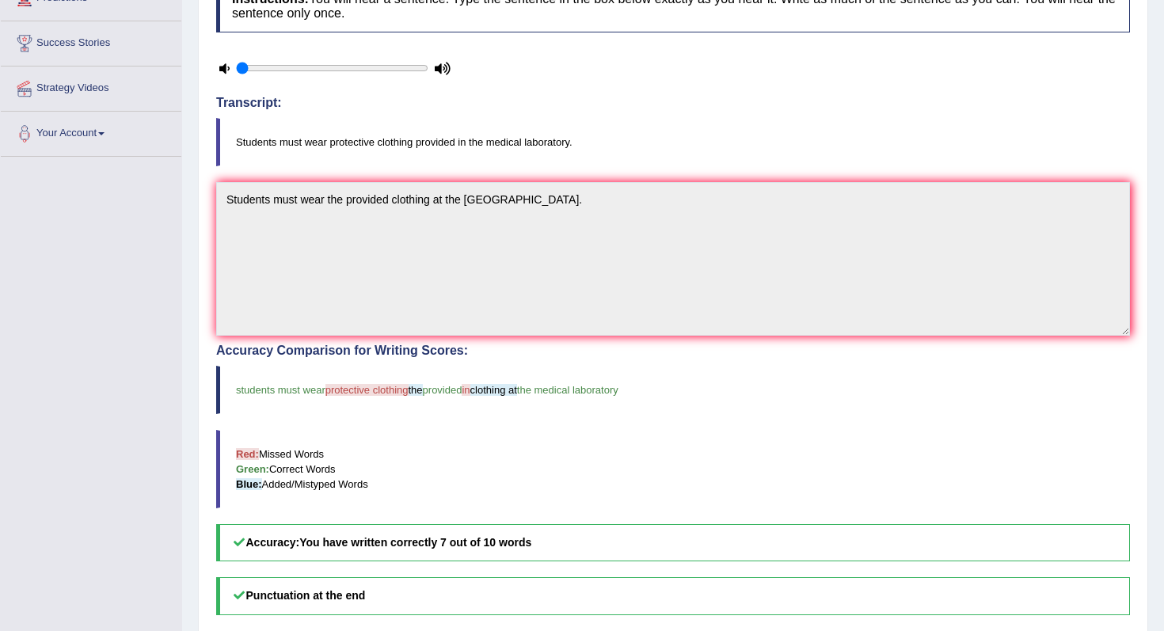
scroll to position [236, 0]
